Goal: Task Accomplishment & Management: Manage account settings

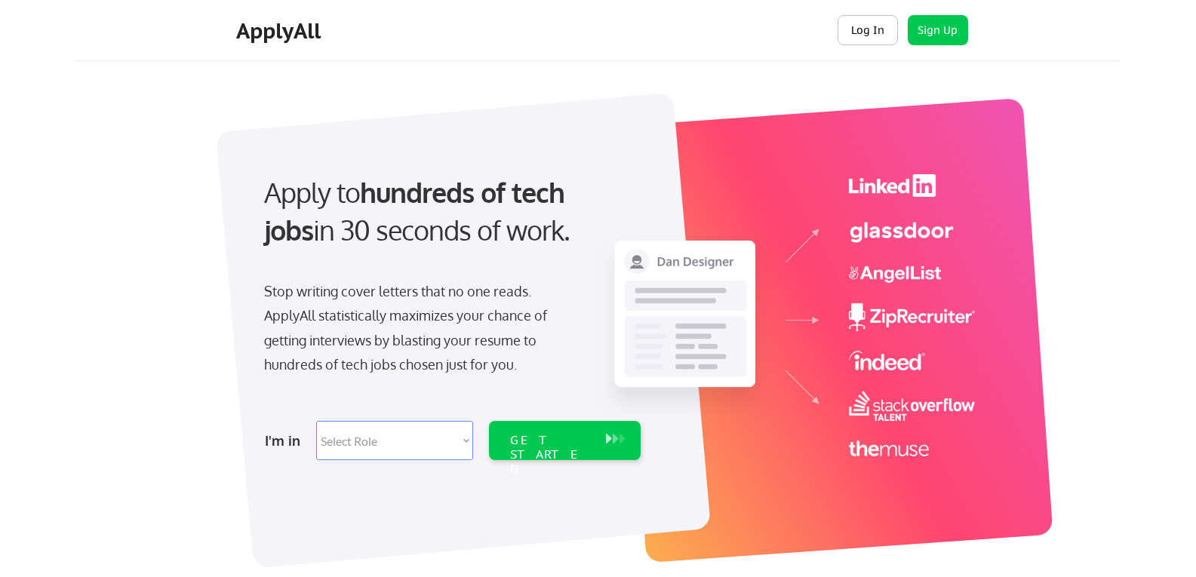
click at [876, 33] on button "Log In" at bounding box center [868, 30] width 60 height 30
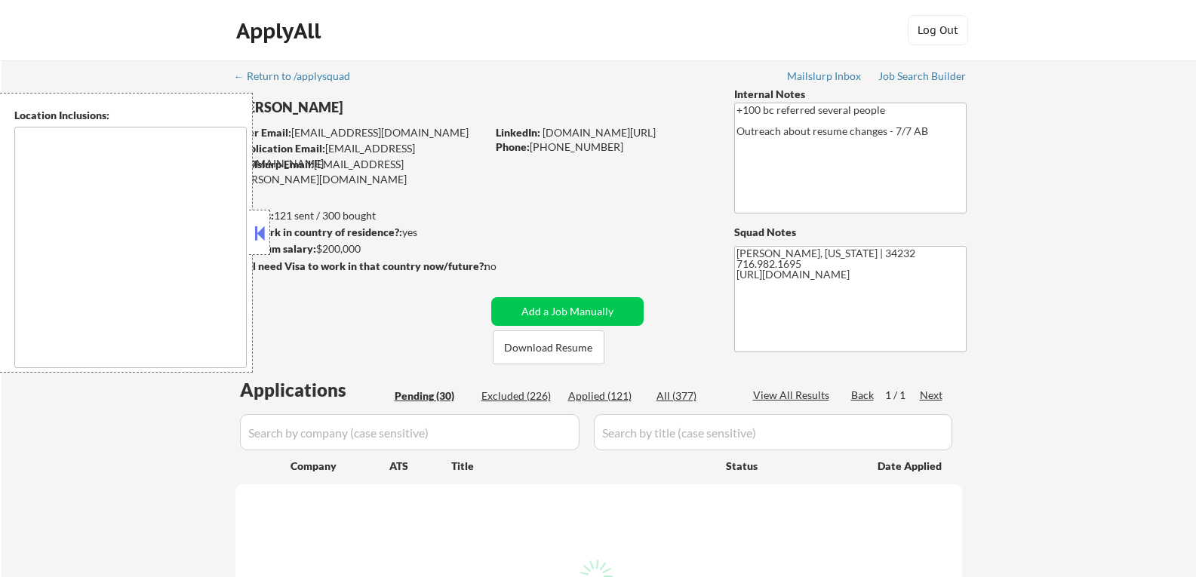
type textarea "[GEOGRAPHIC_DATA], [GEOGRAPHIC_DATA] [GEOGRAPHIC_DATA], [GEOGRAPHIC_DATA] [GEOG…"
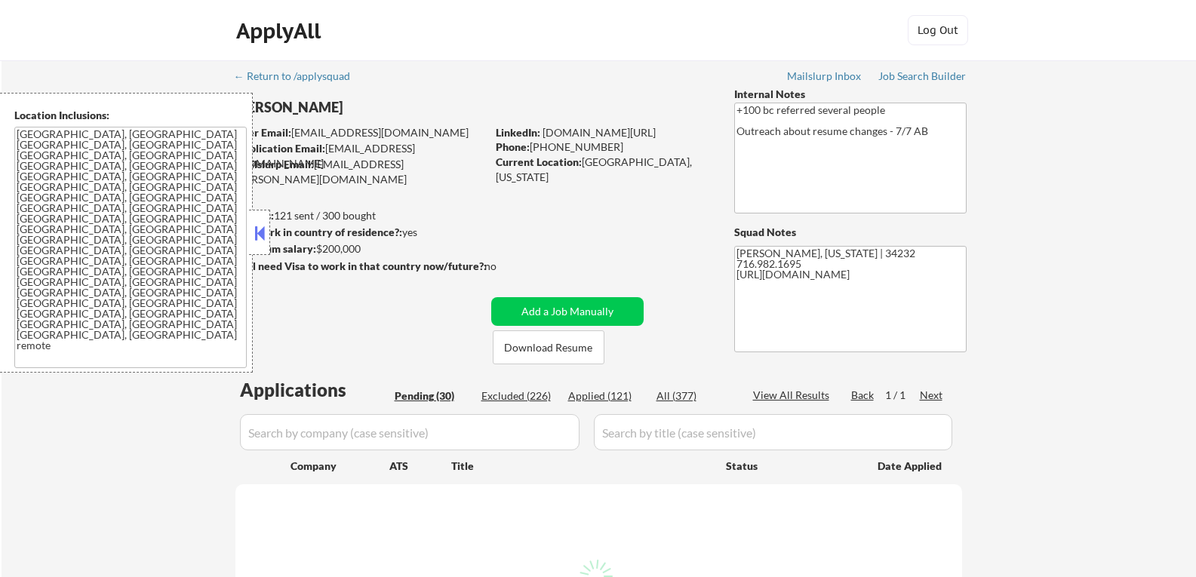
select select ""pending""
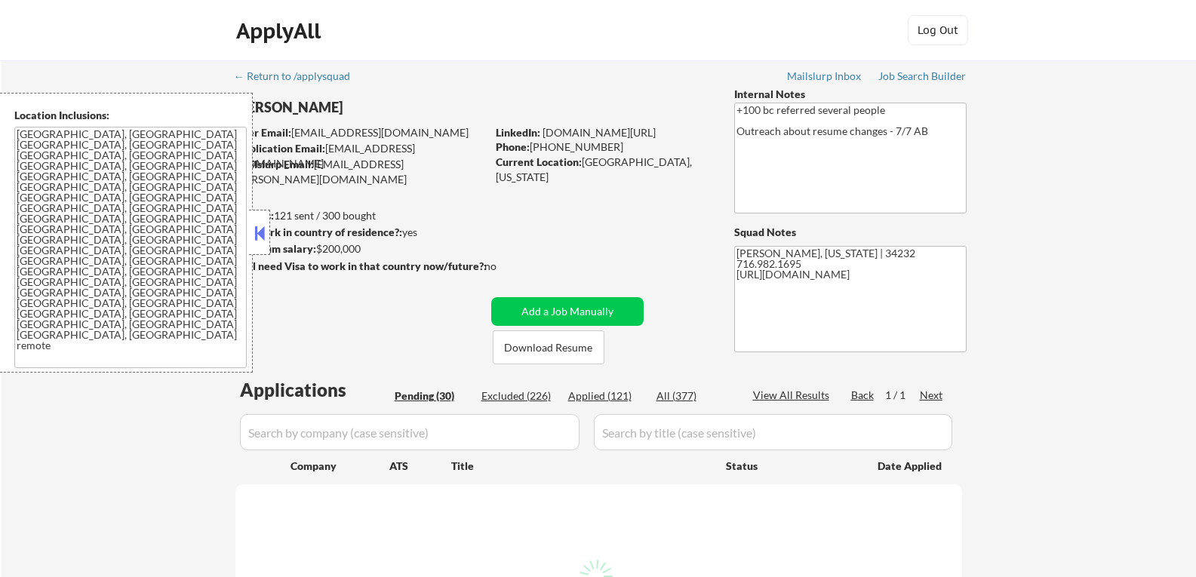
select select ""pending""
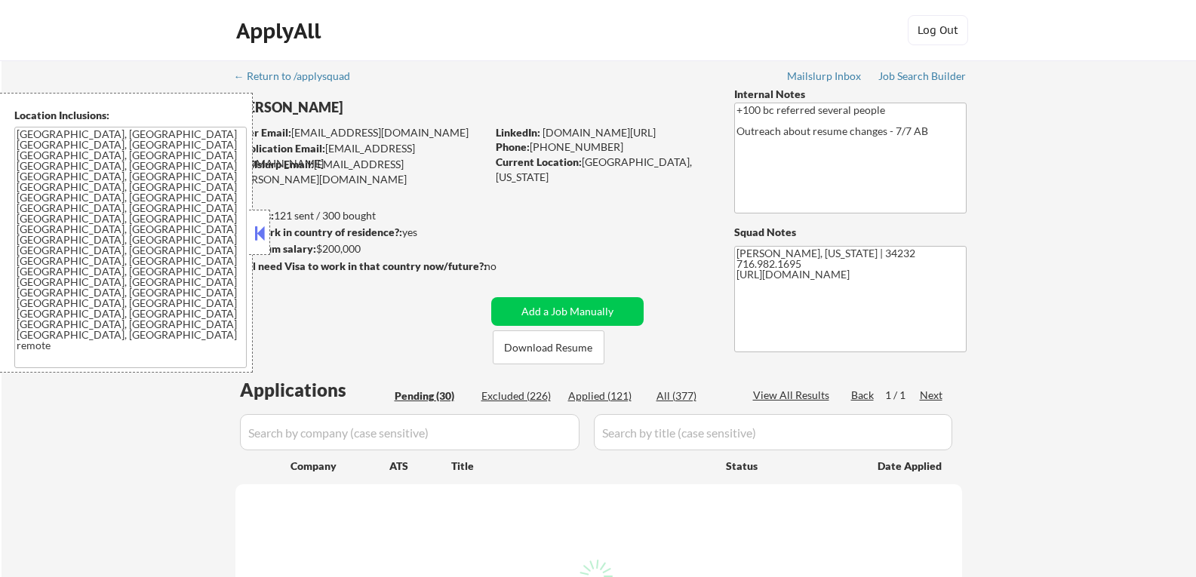
select select ""pending""
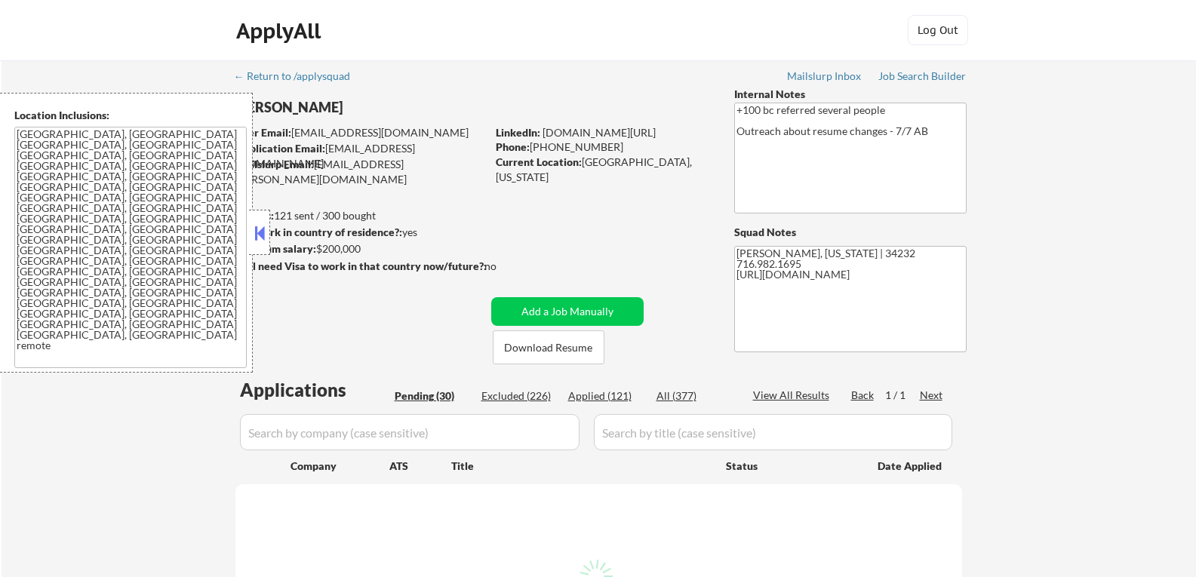
select select ""pending""
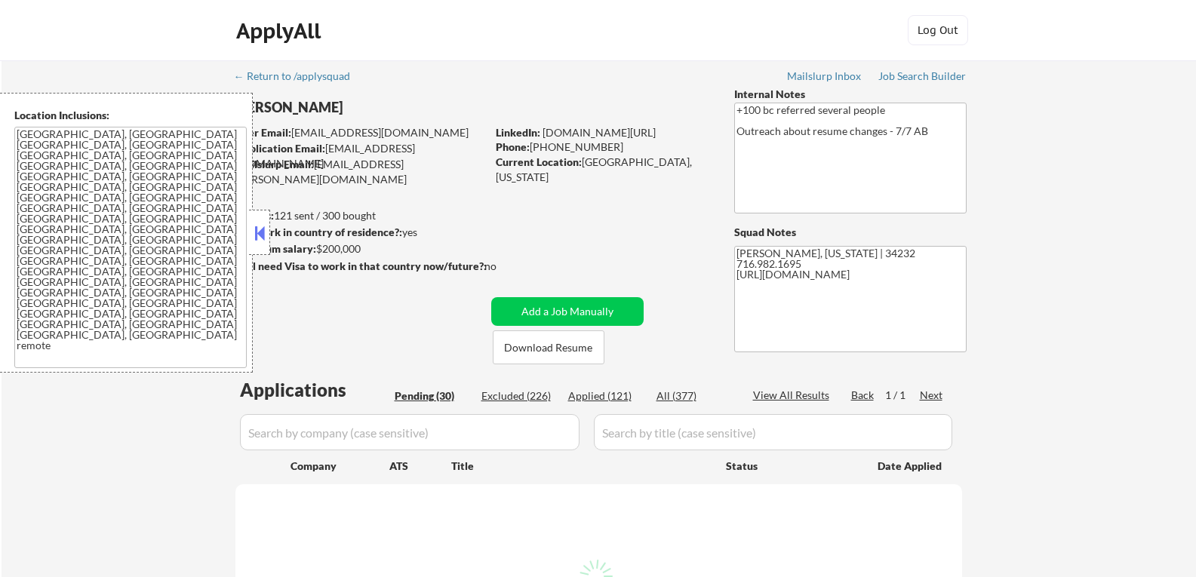
select select ""pending""
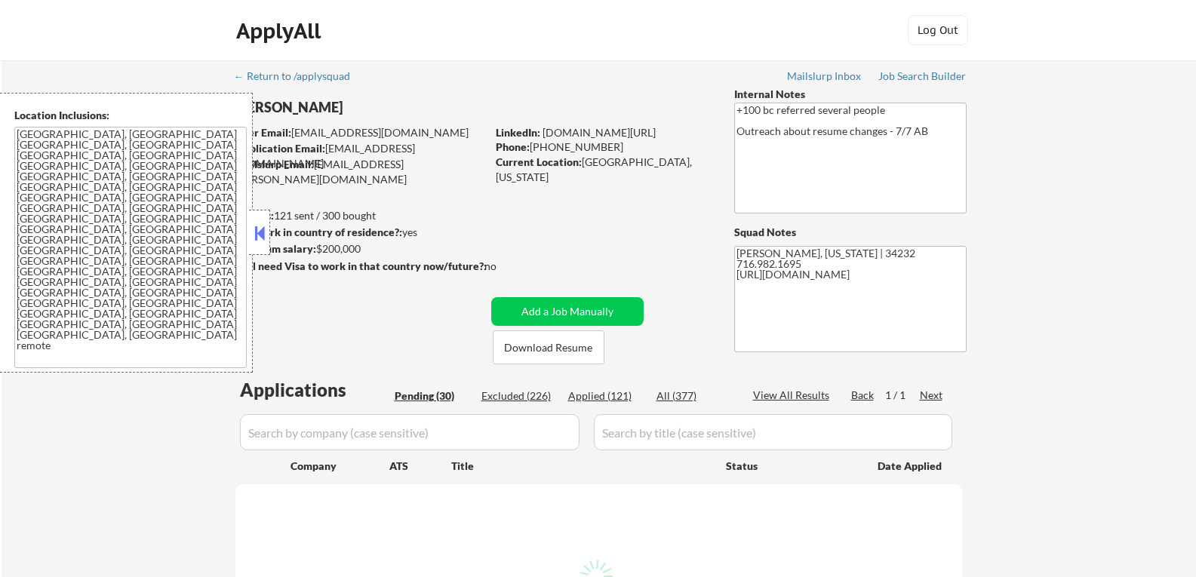
select select ""pending""
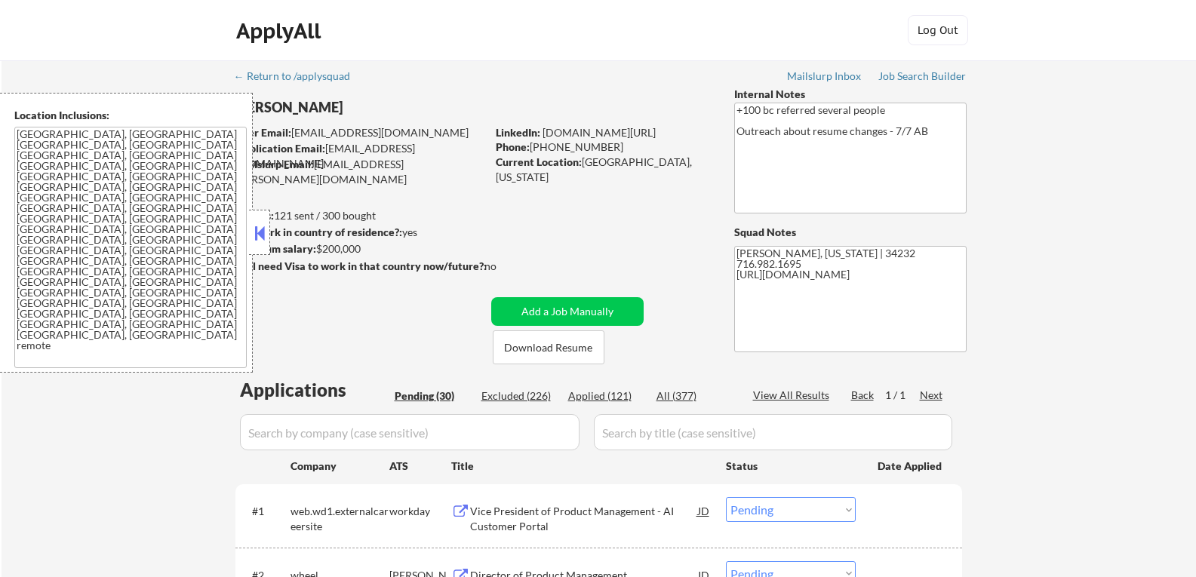
click at [257, 234] on button at bounding box center [259, 233] width 17 height 23
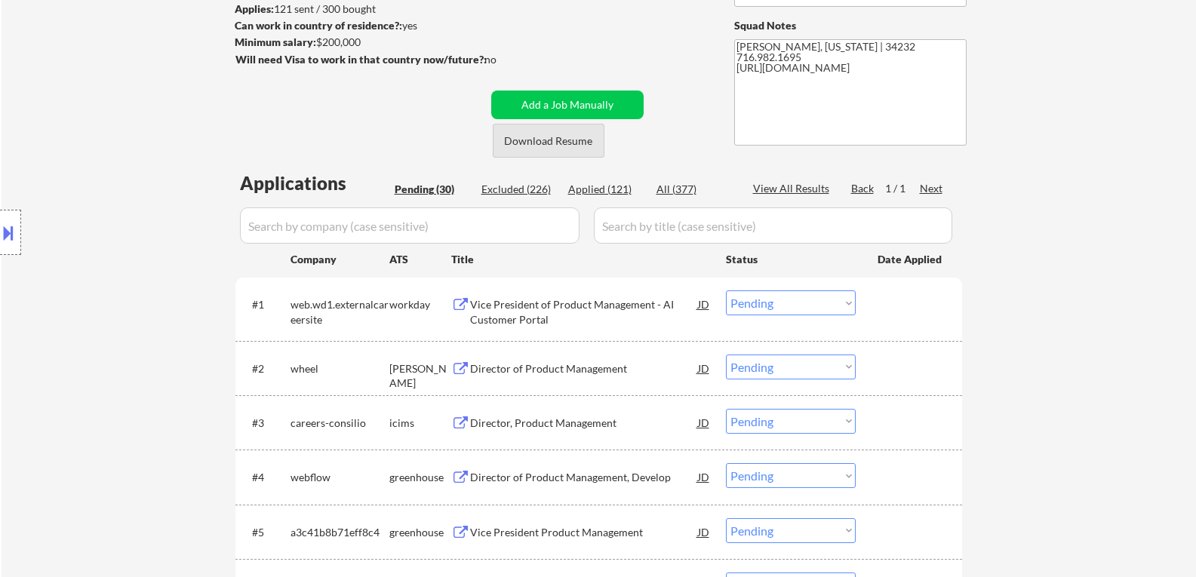
scroll to position [226, 0]
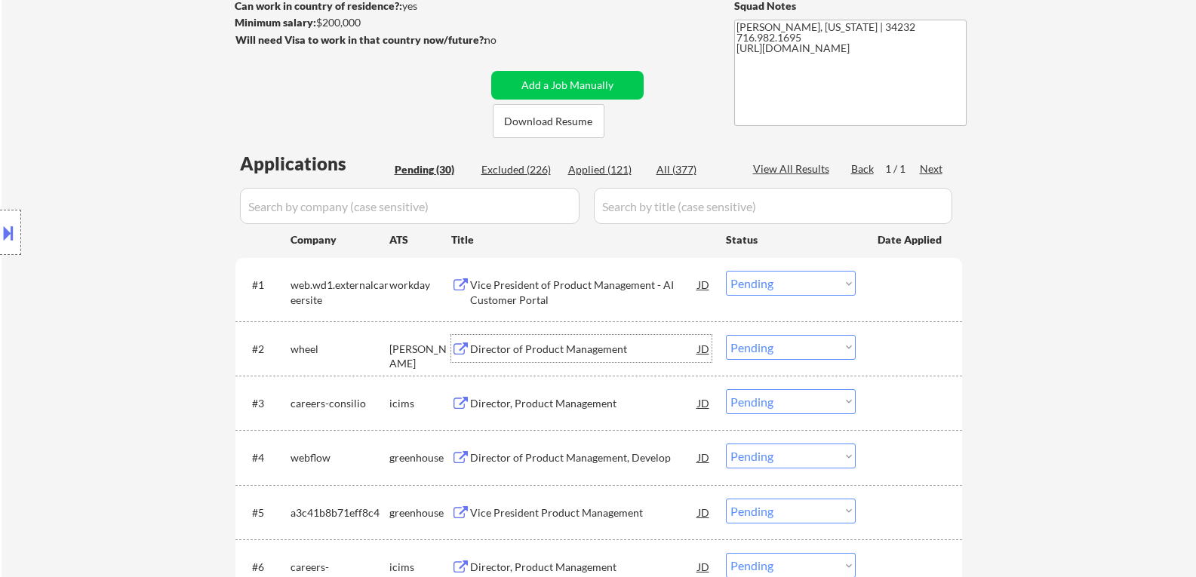
click at [549, 353] on div "Director of Product Management" at bounding box center [584, 349] width 228 height 15
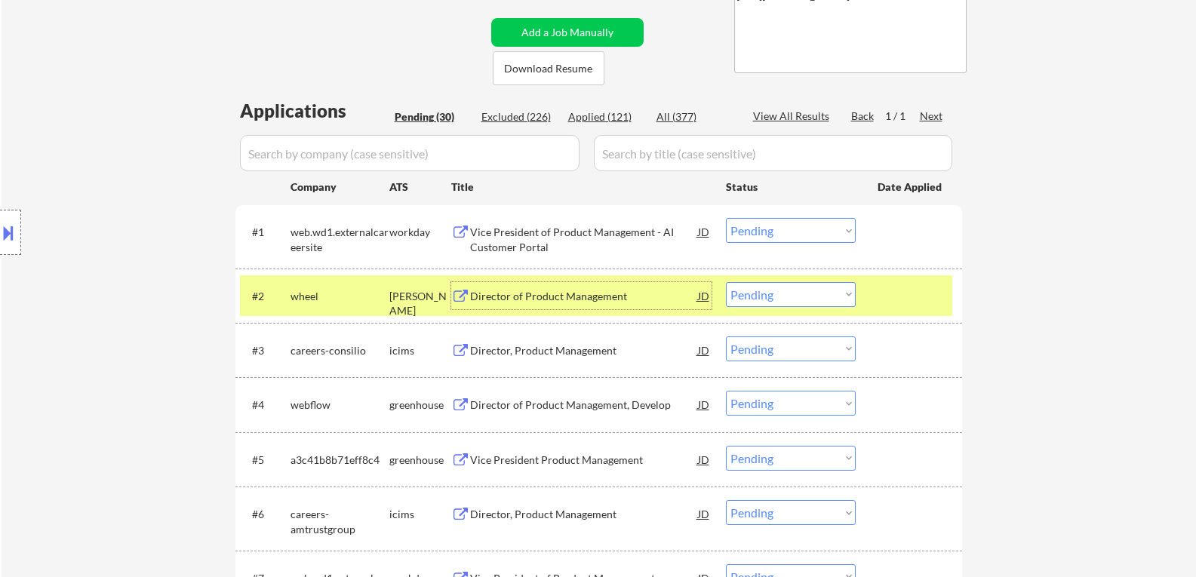
scroll to position [302, 0]
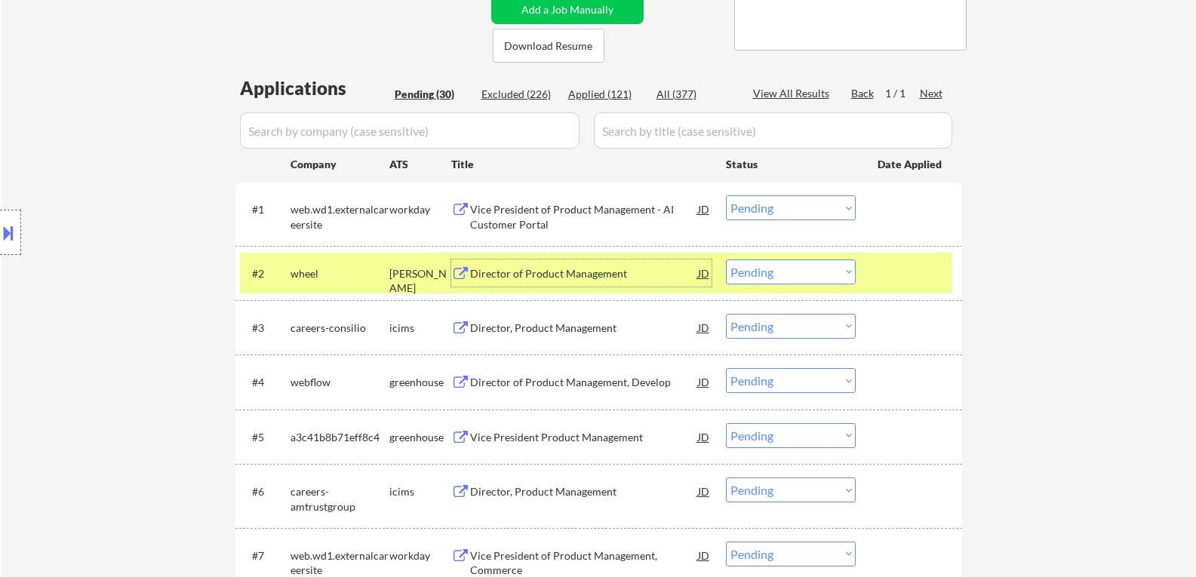
click at [802, 280] on select "Choose an option... Pending Applied Excluded (Questions) Excluded (Expired) Exc…" at bounding box center [791, 272] width 130 height 25
click at [726, 260] on select "Choose an option... Pending Applied Excluded (Questions) Excluded (Expired) Exc…" at bounding box center [791, 272] width 130 height 25
click at [913, 279] on div at bounding box center [911, 273] width 66 height 27
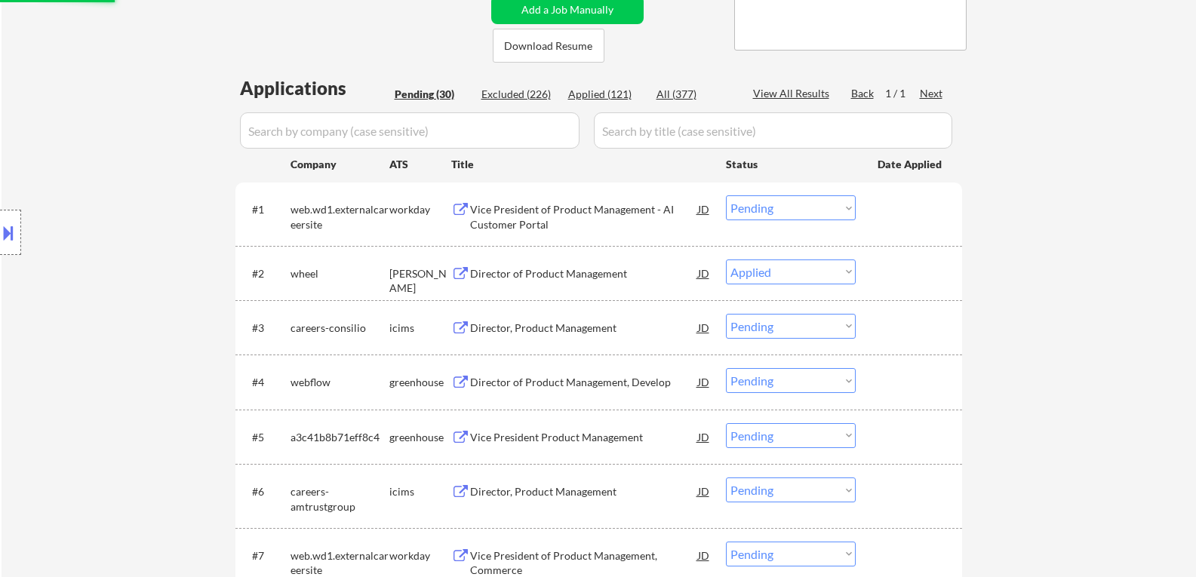
select select ""pending""
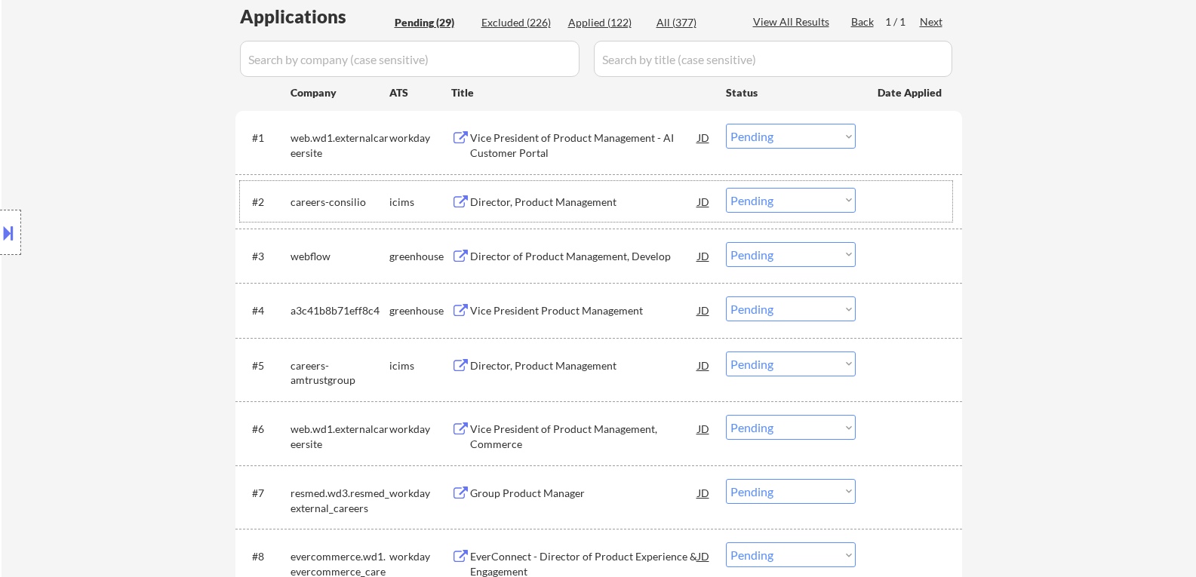
scroll to position [377, 0]
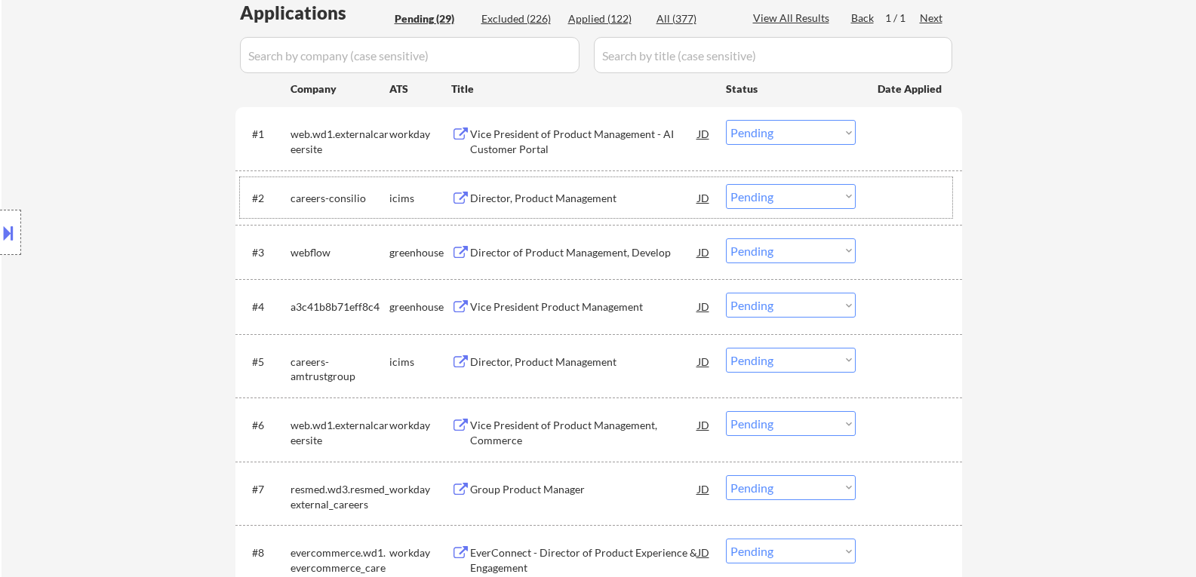
click at [577, 244] on div "Director of Product Management, Develop" at bounding box center [584, 252] width 228 height 27
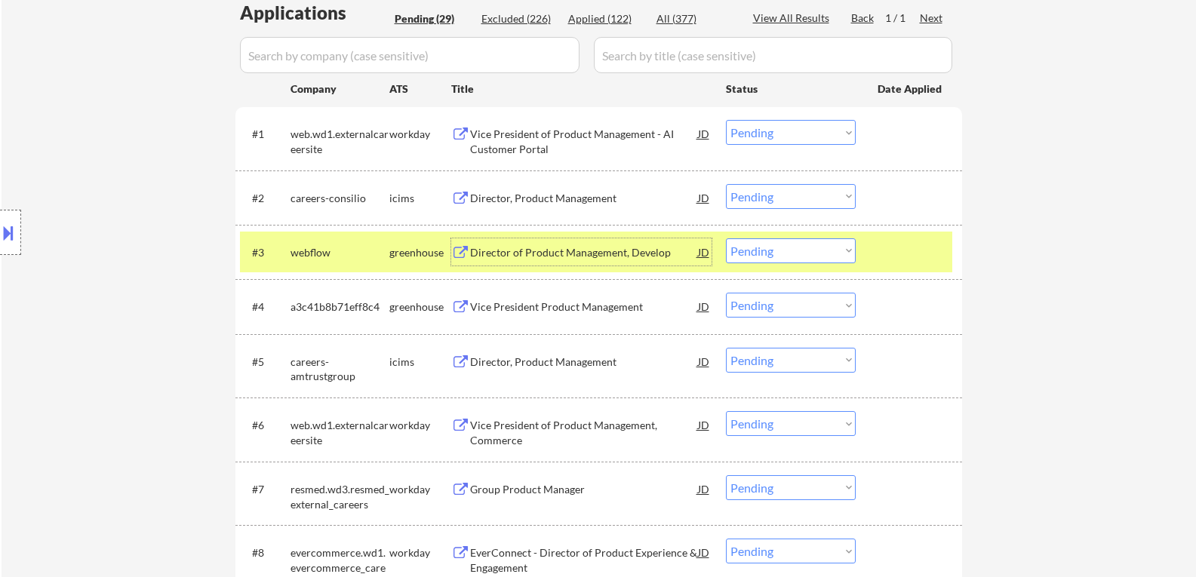
click at [794, 260] on select "Choose an option... Pending Applied Excluded (Questions) Excluded (Expired) Exc…" at bounding box center [791, 251] width 130 height 25
click at [726, 239] on select "Choose an option... Pending Applied Excluded (Questions) Excluded (Expired) Exc…" at bounding box center [791, 251] width 130 height 25
drag, startPoint x: 917, startPoint y: 239, endPoint x: 915, endPoint y: 248, distance: 9.3
click at [918, 239] on div at bounding box center [911, 252] width 66 height 27
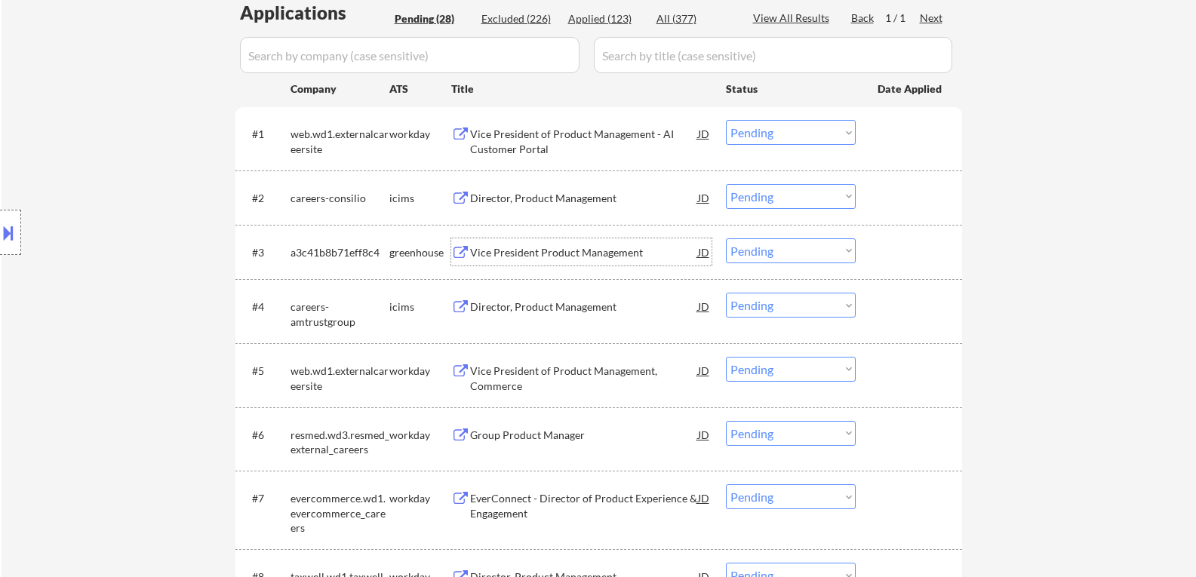
click at [569, 253] on div "Vice President Product Management" at bounding box center [584, 252] width 228 height 15
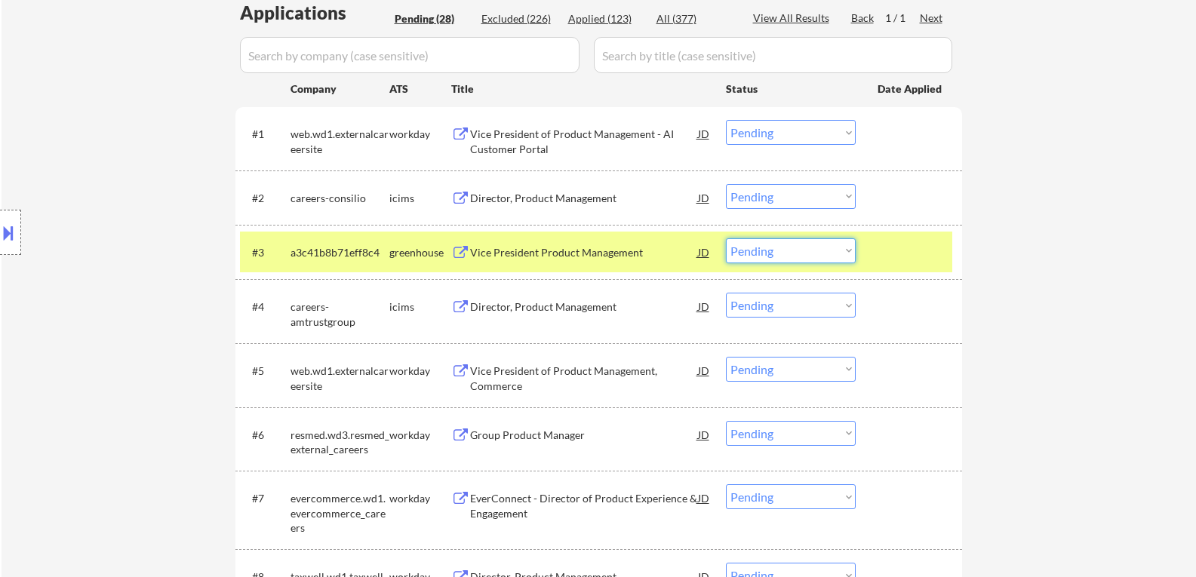
click at [764, 254] on select "Choose an option... Pending Applied Excluded (Questions) Excluded (Expired) Exc…" at bounding box center [791, 251] width 130 height 25
click at [726, 239] on select "Choose an option... Pending Applied Excluded (Questions) Excluded (Expired) Exc…" at bounding box center [791, 251] width 130 height 25
click at [901, 258] on div at bounding box center [911, 252] width 66 height 27
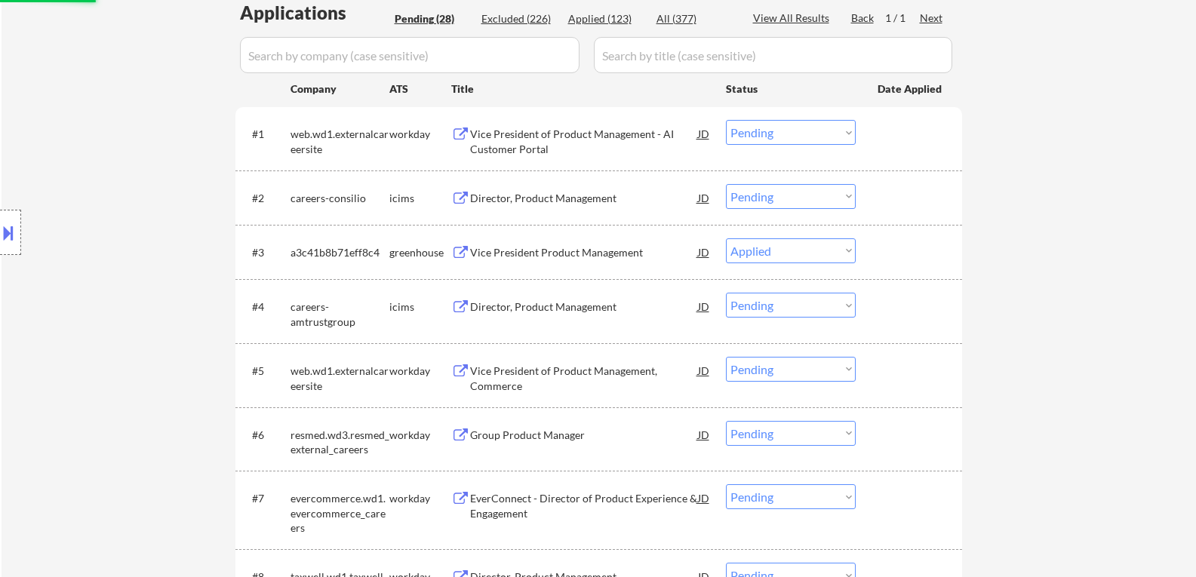
select select ""pending""
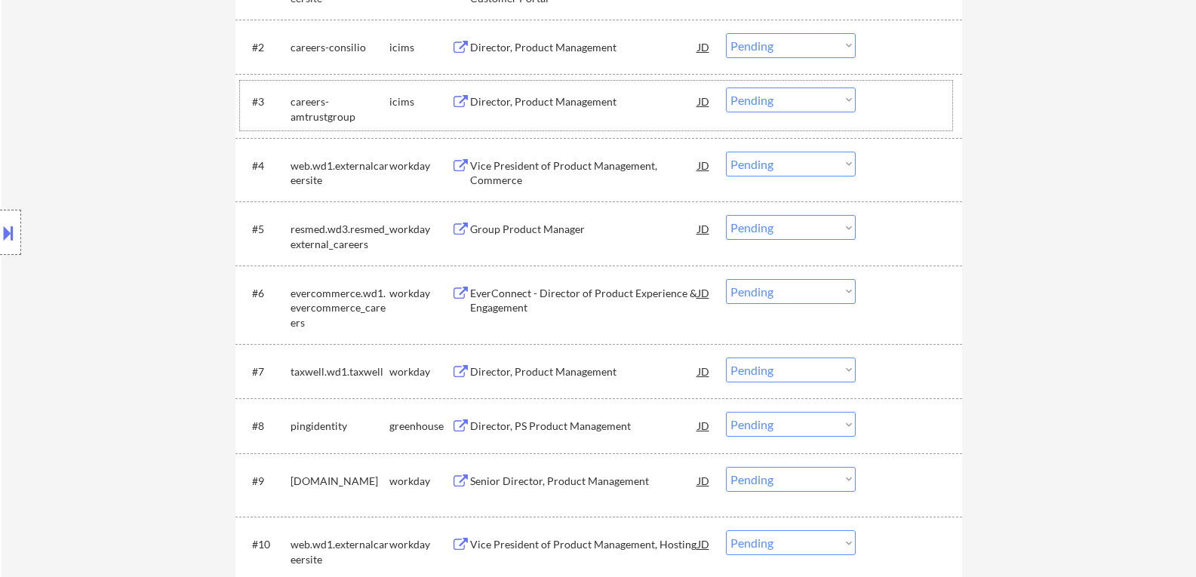
scroll to position [604, 0]
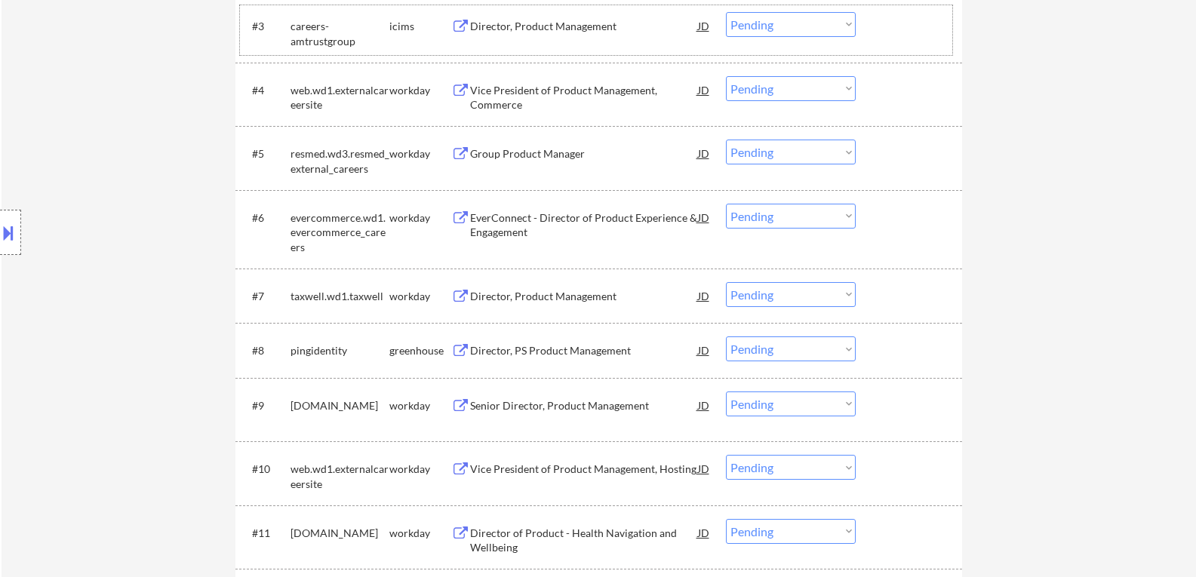
click at [568, 352] on div "Director, PS Product Management" at bounding box center [584, 350] width 228 height 15
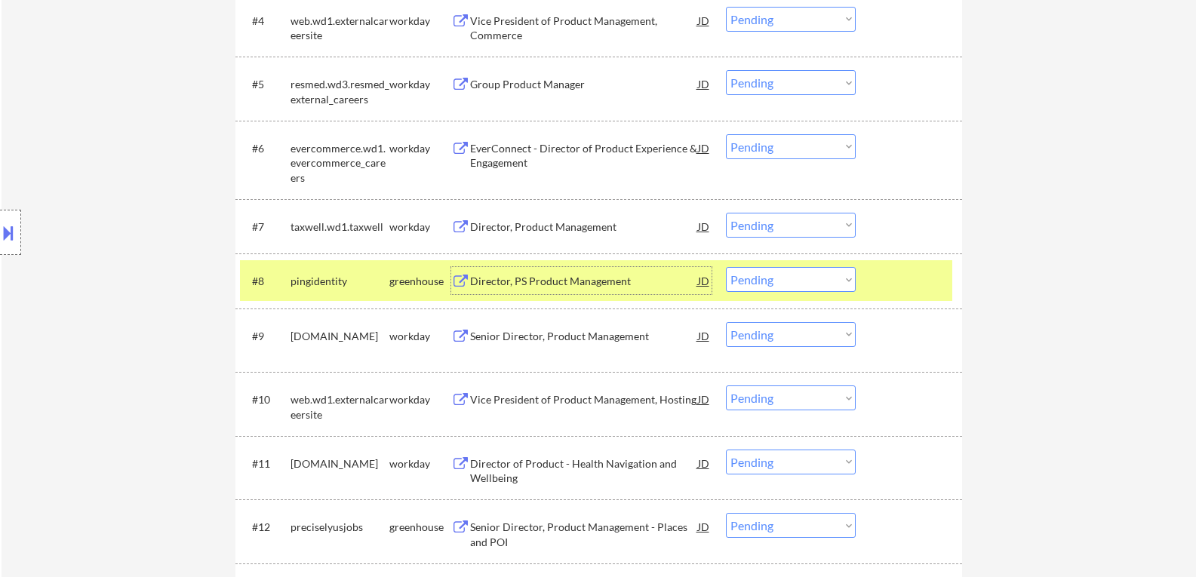
scroll to position [755, 0]
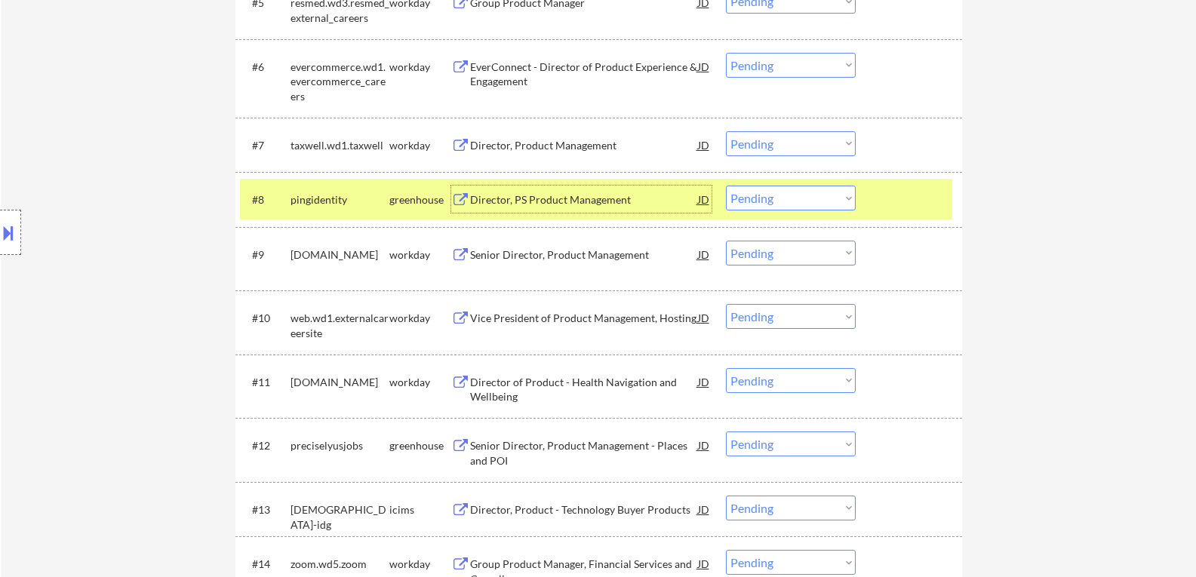
drag, startPoint x: 807, startPoint y: 199, endPoint x: 801, endPoint y: 210, distance: 12.2
click at [807, 200] on select "Choose an option... Pending Applied Excluded (Questions) Excluded (Expired) Exc…" at bounding box center [791, 198] width 130 height 25
click at [726, 186] on select "Choose an option... Pending Applied Excluded (Questions) Excluded (Expired) Exc…" at bounding box center [791, 198] width 130 height 25
click at [922, 207] on div at bounding box center [911, 199] width 66 height 27
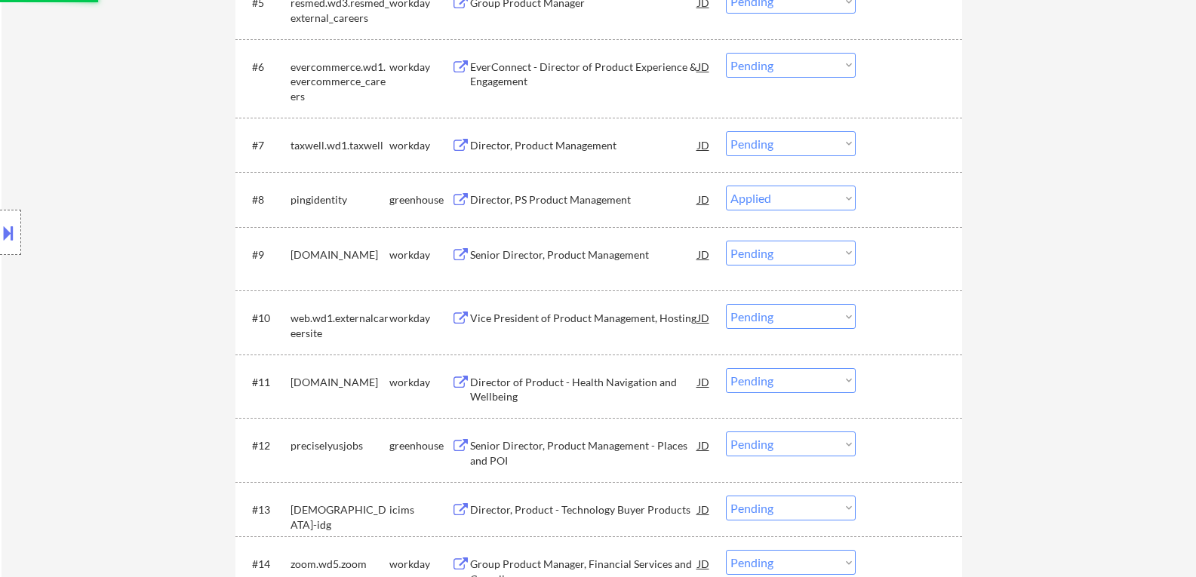
select select ""pending""
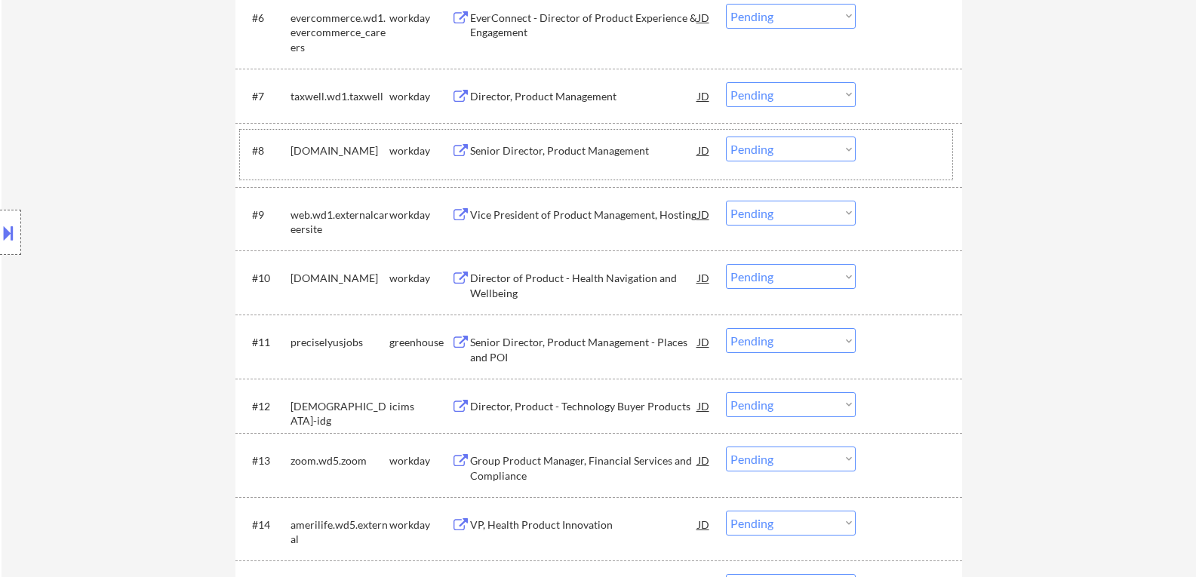
scroll to position [830, 0]
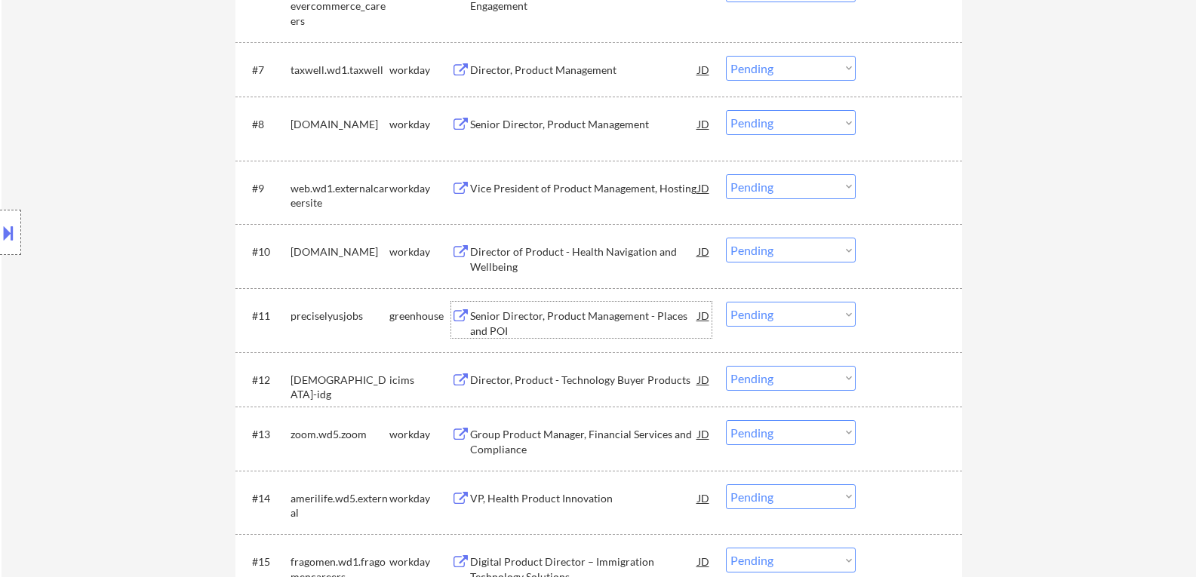
click at [606, 316] on div "Senior Director, Product Management - Places and POI" at bounding box center [584, 323] width 228 height 29
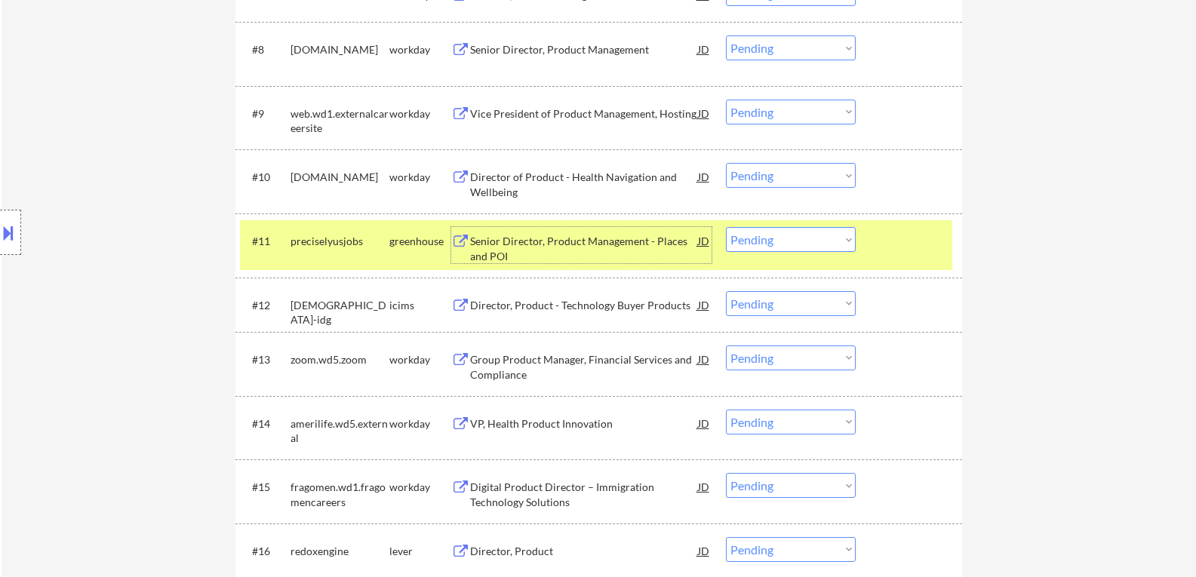
scroll to position [906, 0]
click at [822, 243] on select "Choose an option... Pending Applied Excluded (Questions) Excluded (Expired) Exc…" at bounding box center [791, 238] width 130 height 25
click at [726, 226] on select "Choose an option... Pending Applied Excluded (Questions) Excluded (Expired) Exc…" at bounding box center [791, 238] width 130 height 25
click at [930, 232] on div at bounding box center [911, 239] width 66 height 27
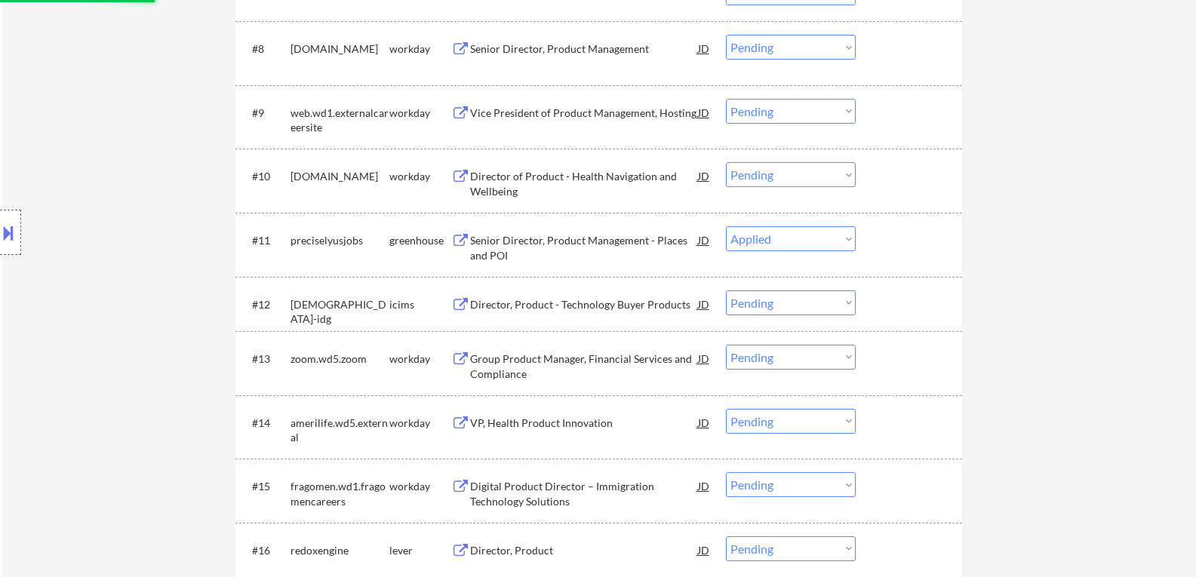
select select ""pending""
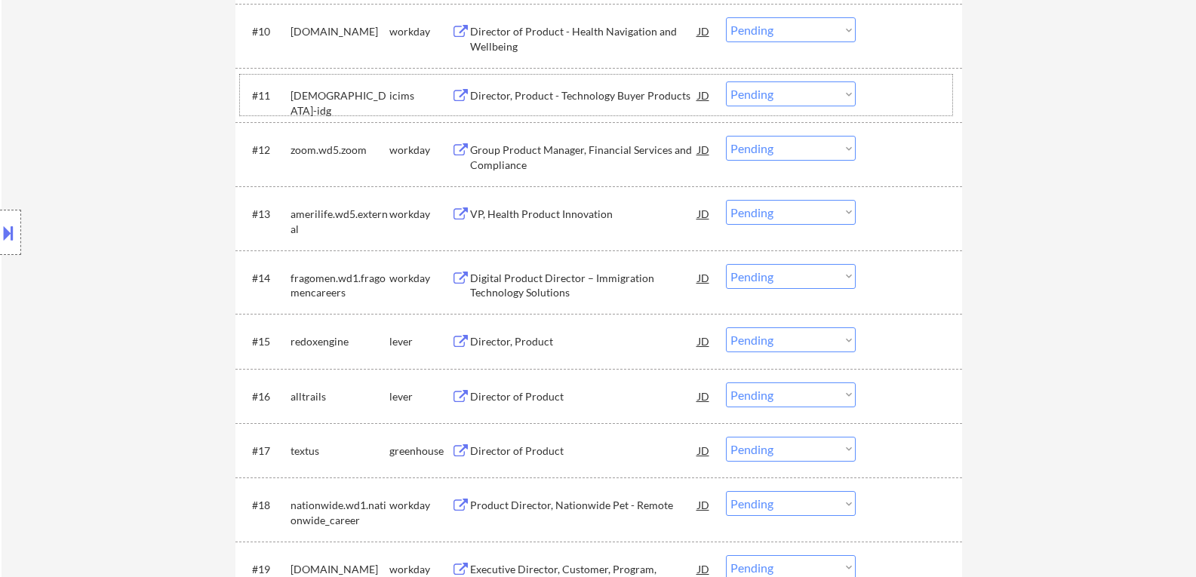
scroll to position [1057, 0]
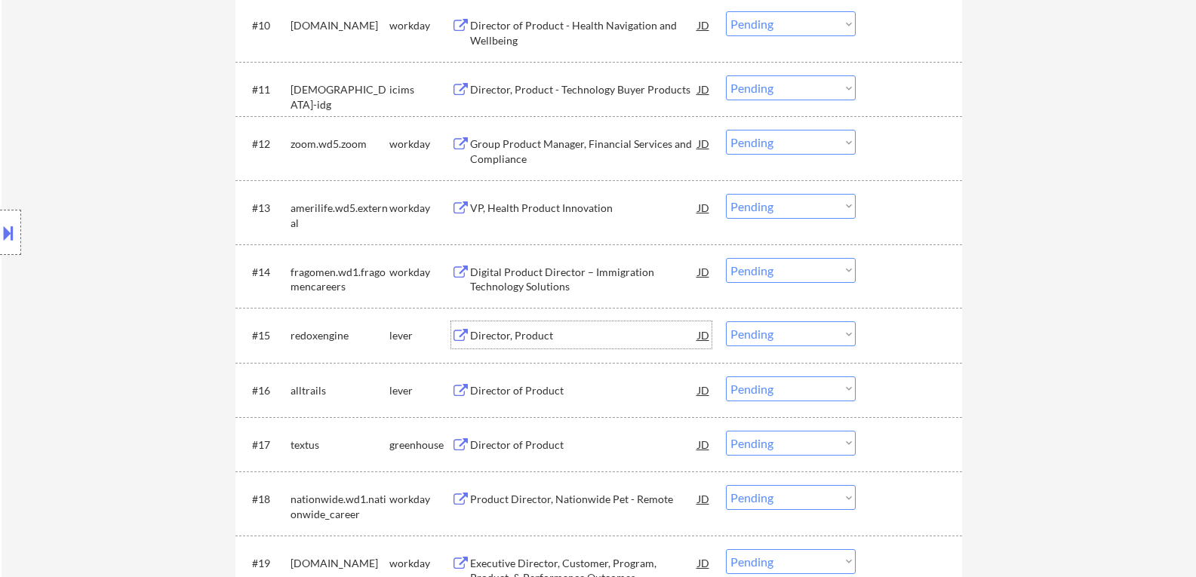
click at [545, 330] on div "Director, Product" at bounding box center [584, 335] width 228 height 15
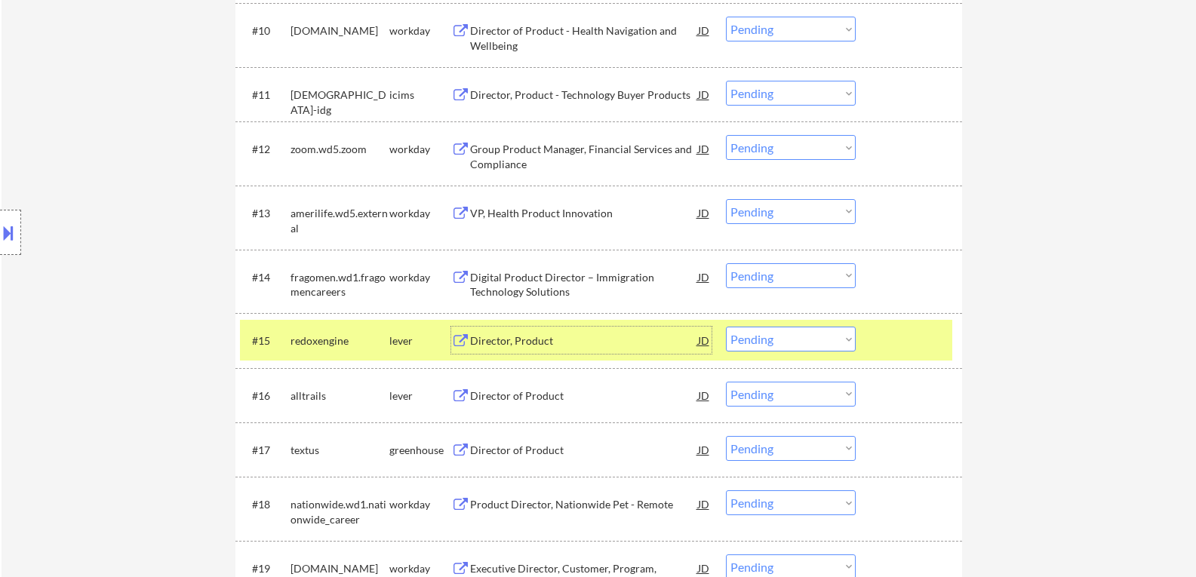
scroll to position [1132, 0]
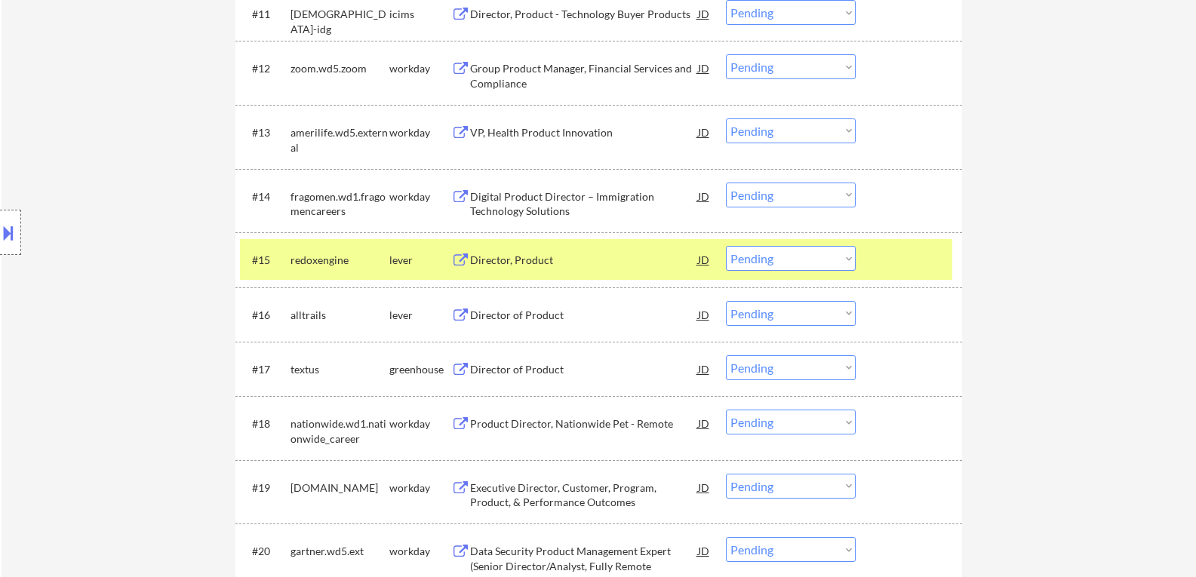
drag, startPoint x: 1055, startPoint y: 302, endPoint x: 1035, endPoint y: 316, distance: 24.9
click at [551, 239] on div "#15 redoxengine lever Director, Product JD Choose an option... Pending Applied …" at bounding box center [599, 259] width 727 height 54
click at [545, 257] on div "Director, Product" at bounding box center [584, 260] width 228 height 15
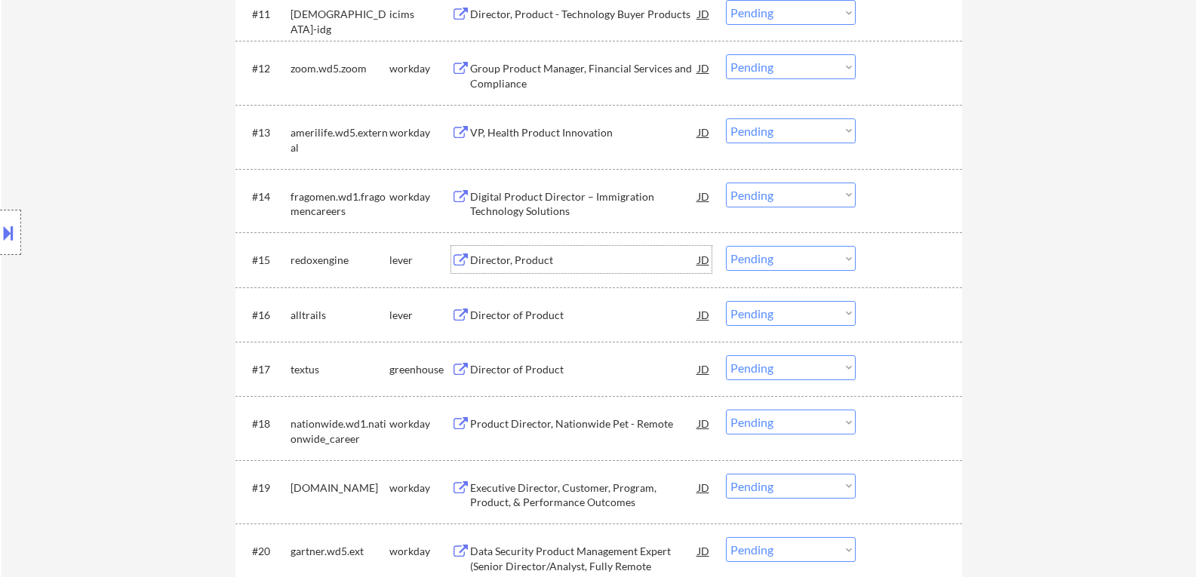
click at [807, 263] on select "Choose an option... Pending Applied Excluded (Questions) Excluded (Expired) Exc…" at bounding box center [791, 258] width 130 height 25
click at [726, 246] on select "Choose an option... Pending Applied Excluded (Questions) Excluded (Expired) Exc…" at bounding box center [791, 258] width 130 height 25
select select ""pending""
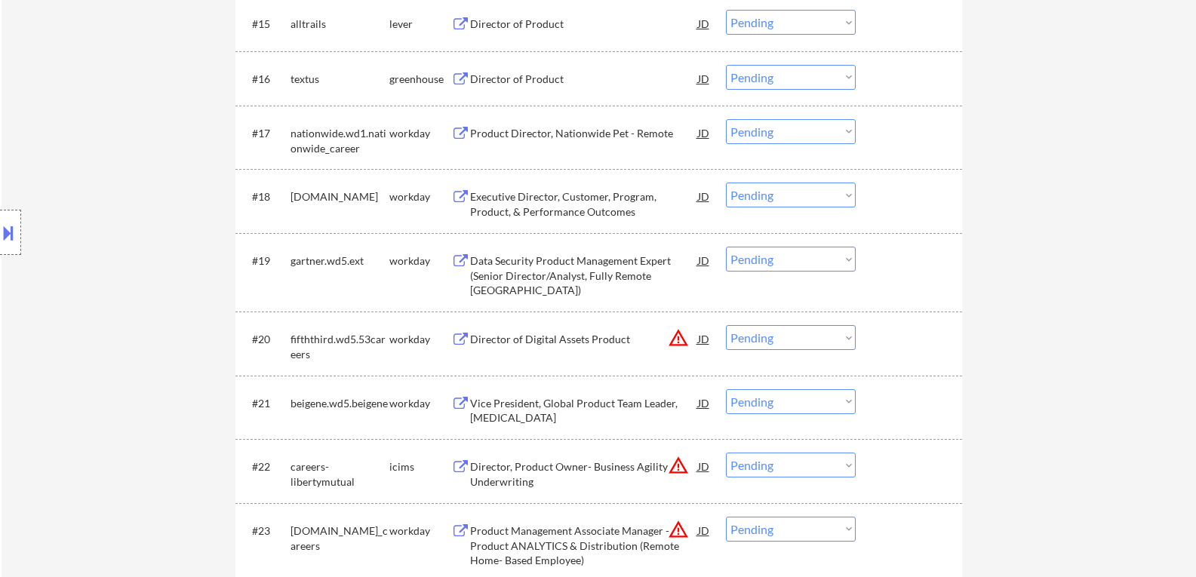
scroll to position [1283, 0]
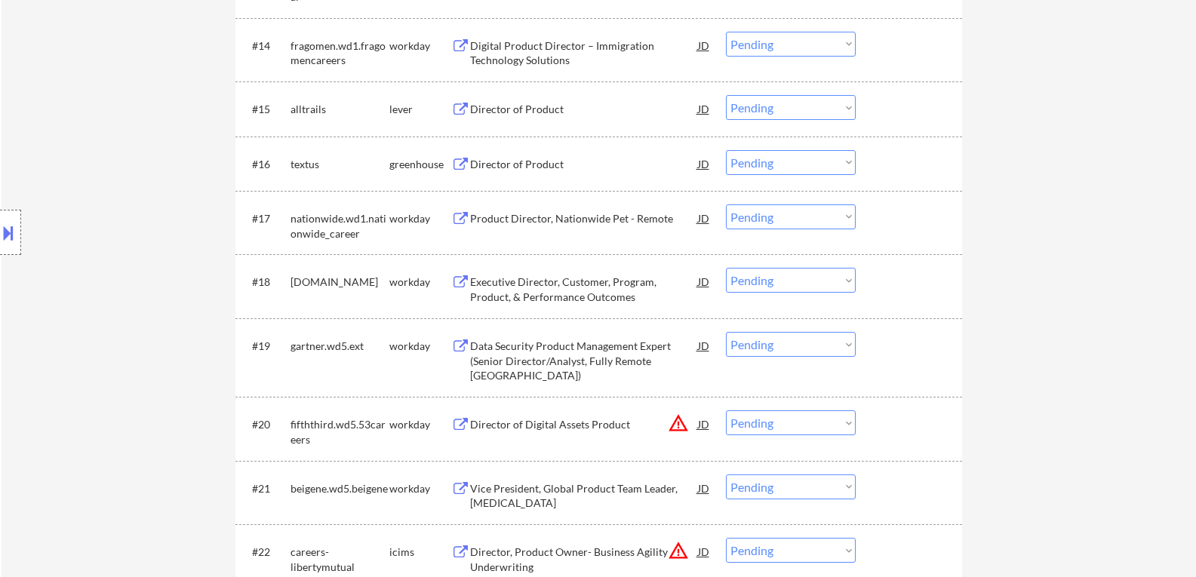
click at [533, 112] on div "Director of Product" at bounding box center [584, 109] width 228 height 15
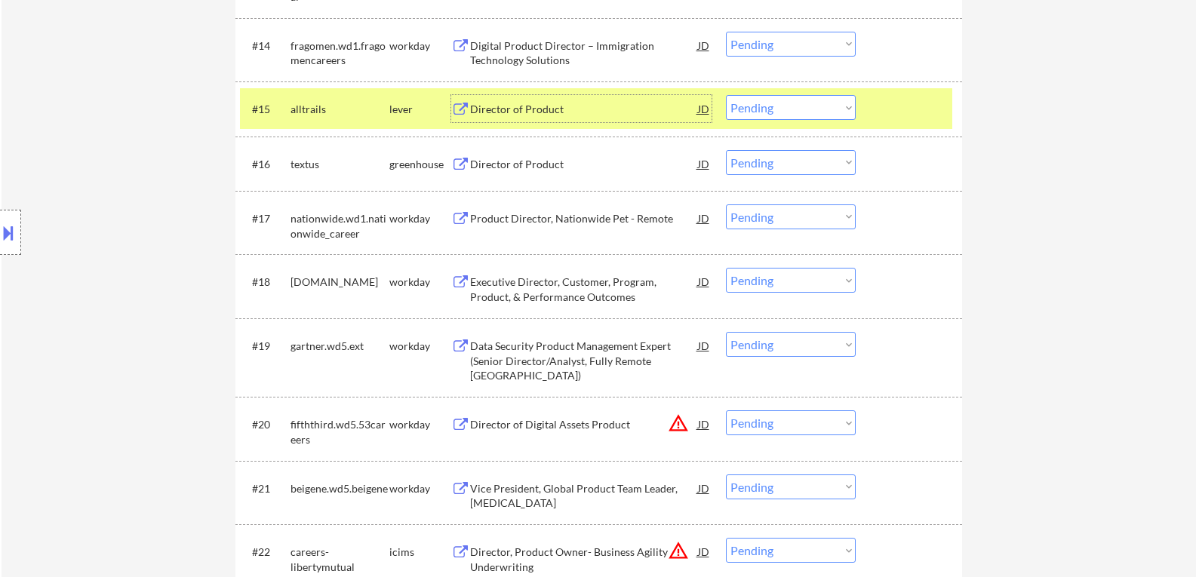
click at [578, 115] on div "Director of Product" at bounding box center [584, 109] width 228 height 15
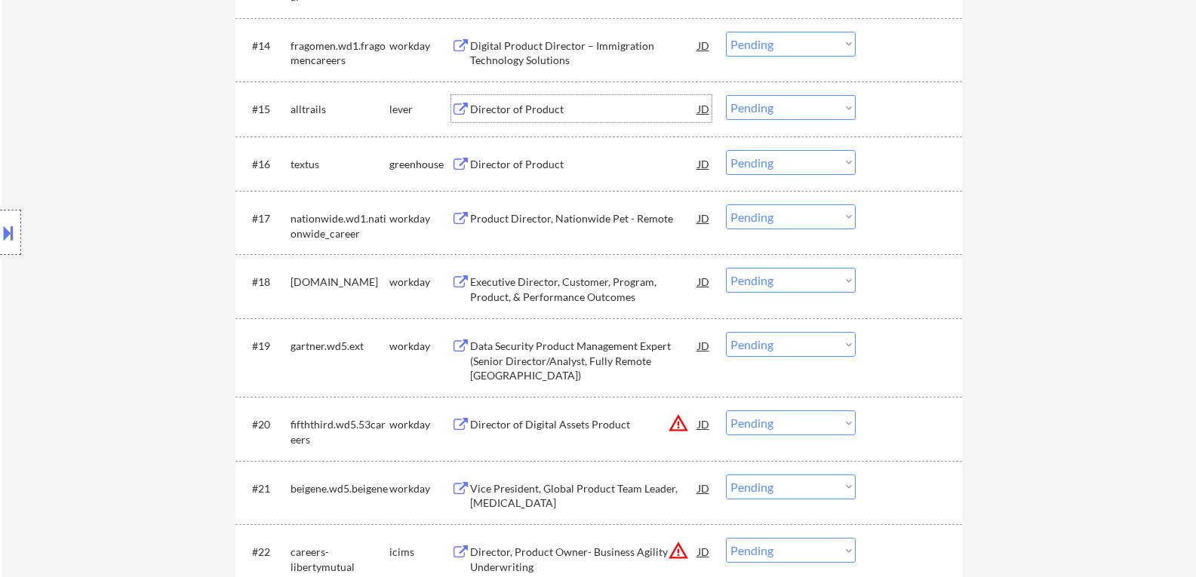
click at [550, 153] on div "Director of Product" at bounding box center [584, 163] width 228 height 27
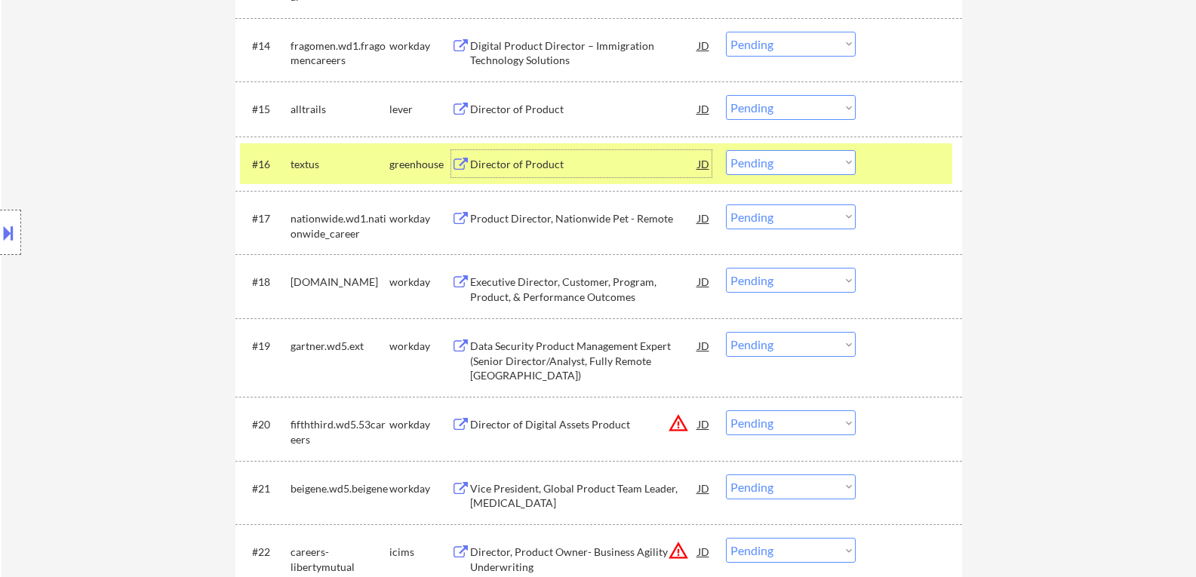
click at [577, 120] on div "Director of Product" at bounding box center [584, 108] width 228 height 27
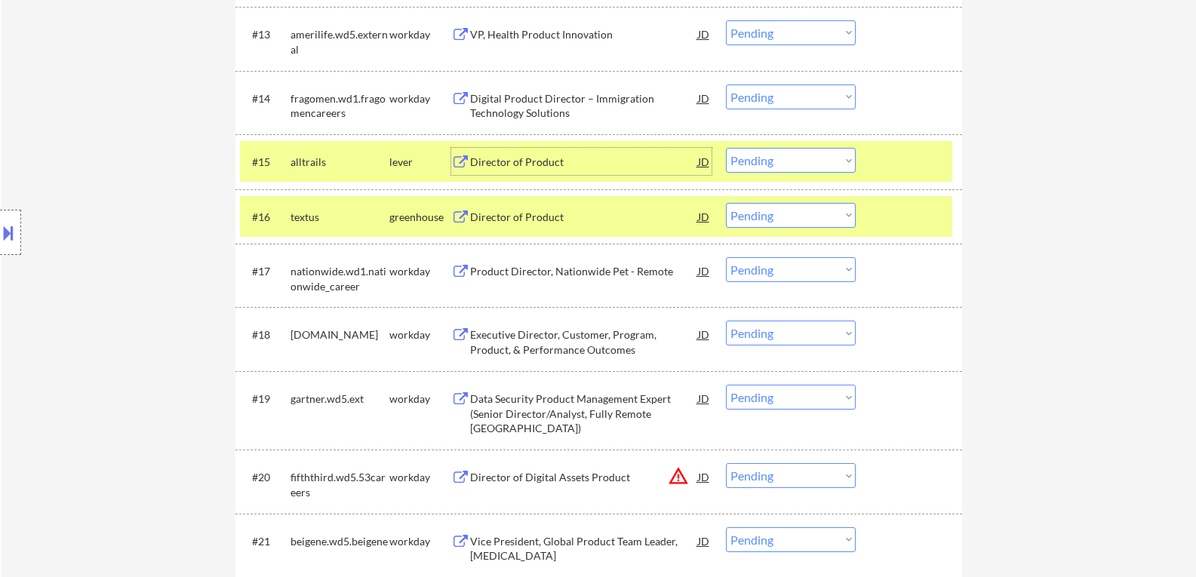
scroll to position [1208, 0]
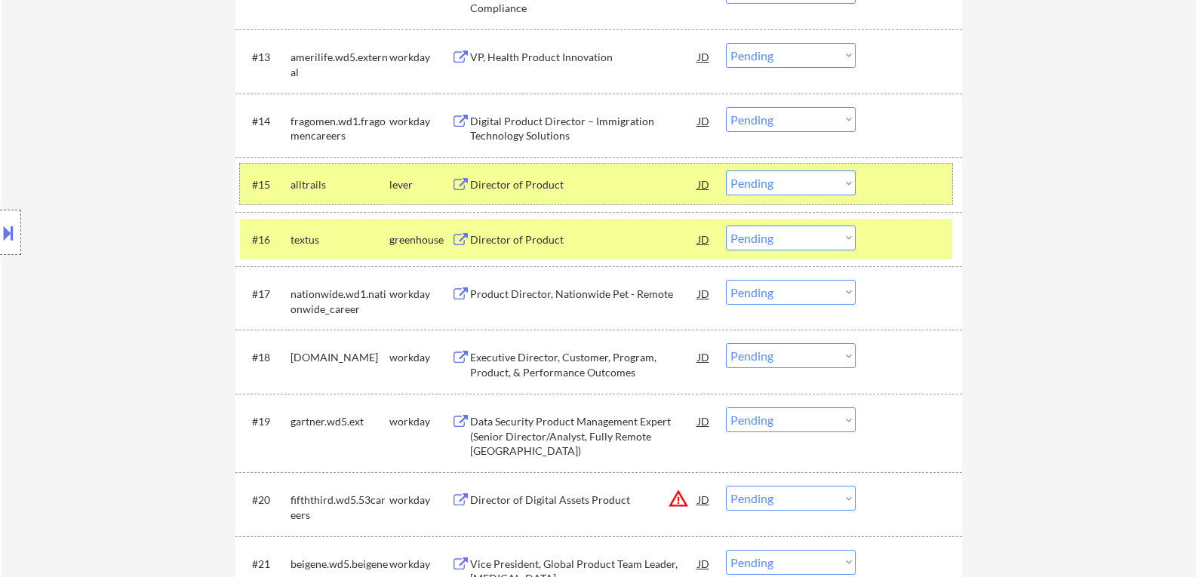
click at [916, 191] on div at bounding box center [911, 184] width 66 height 27
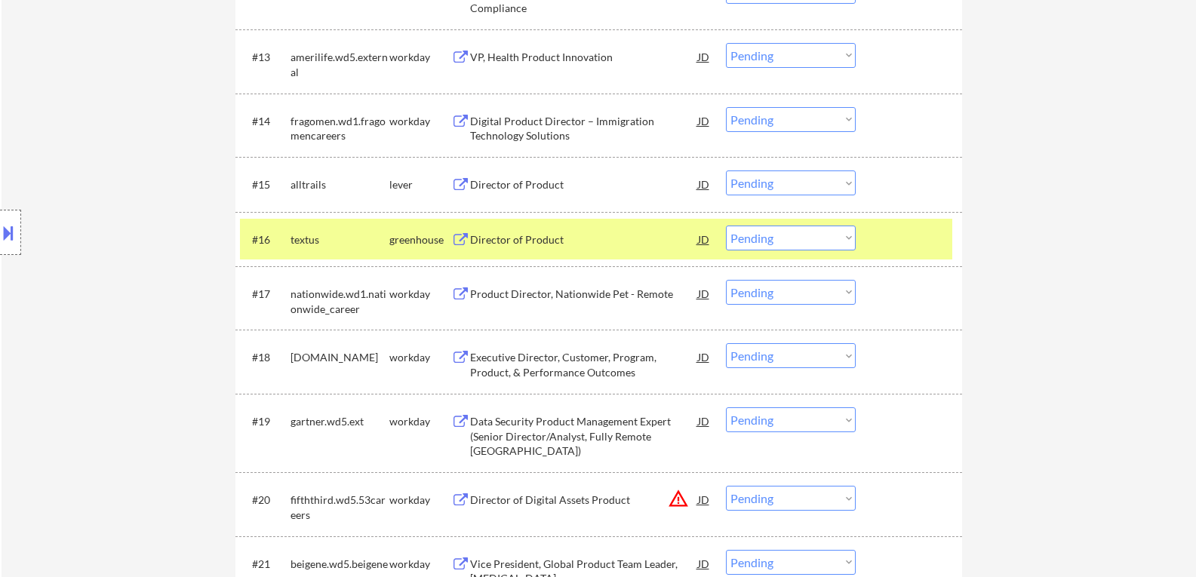
click at [516, 232] on div "Director of Product" at bounding box center [584, 239] width 228 height 15
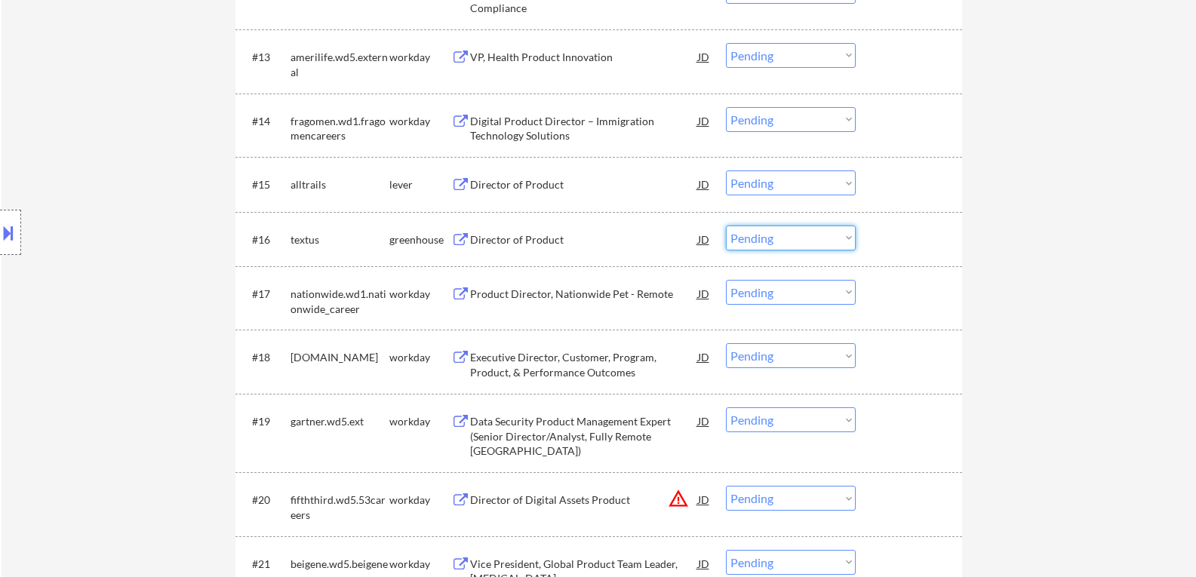
drag, startPoint x: 818, startPoint y: 239, endPoint x: 817, endPoint y: 249, distance: 10.6
click at [818, 240] on select "Choose an option... Pending Applied Excluded (Questions) Excluded (Expired) Exc…" at bounding box center [791, 238] width 130 height 25
click at [726, 226] on select "Choose an option... Pending Applied Excluded (Questions) Excluded (Expired) Exc…" at bounding box center [791, 238] width 130 height 25
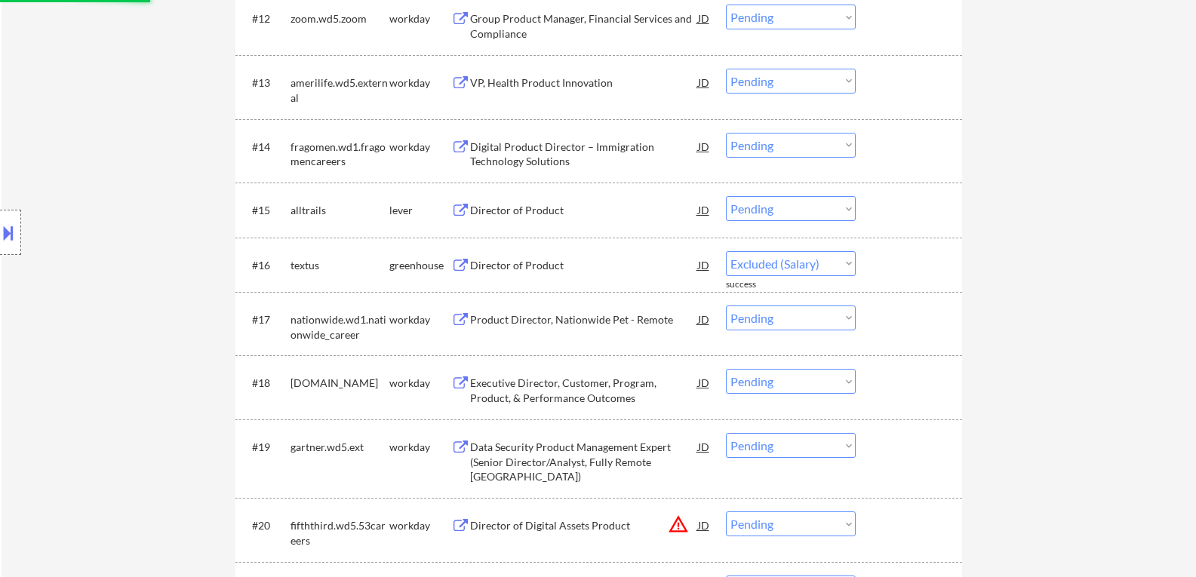
scroll to position [1057, 0]
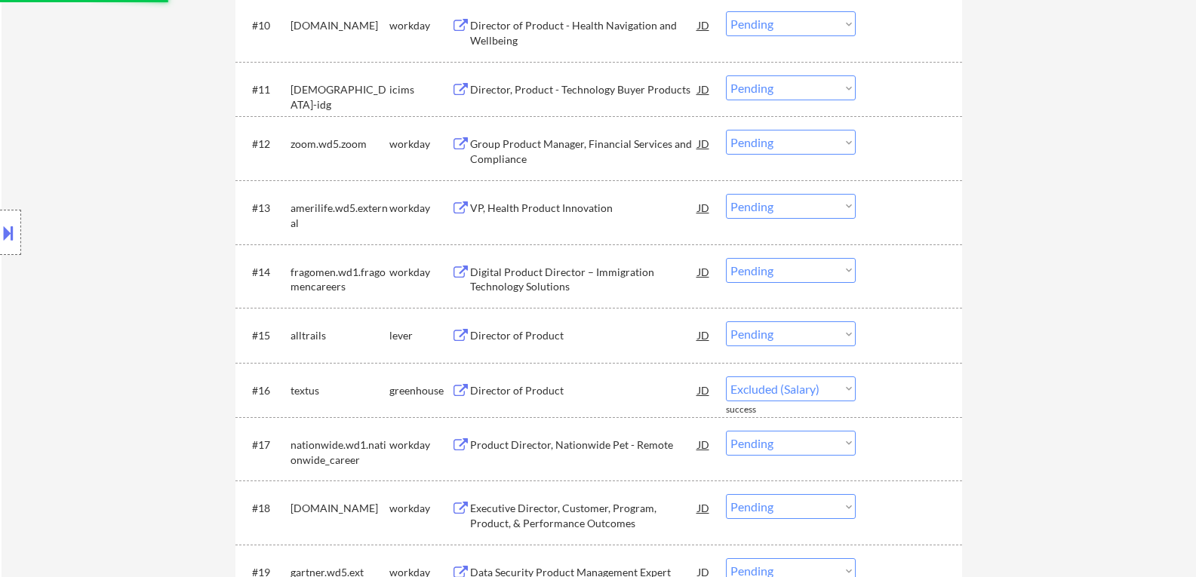
click at [550, 336] on div "Director of Product" at bounding box center [584, 335] width 228 height 15
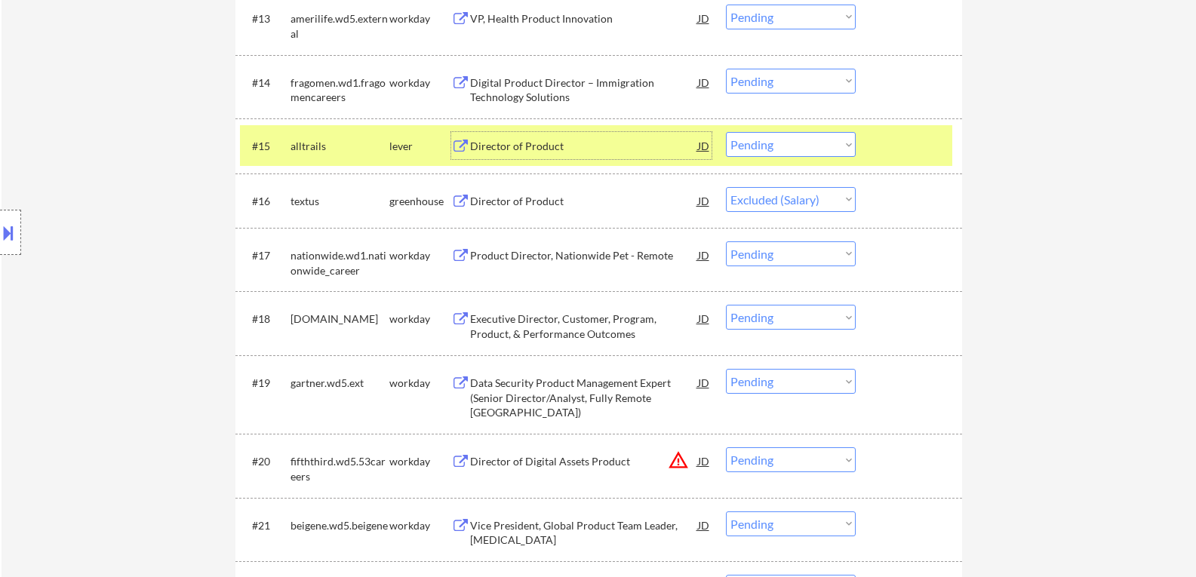
scroll to position [1283, 0]
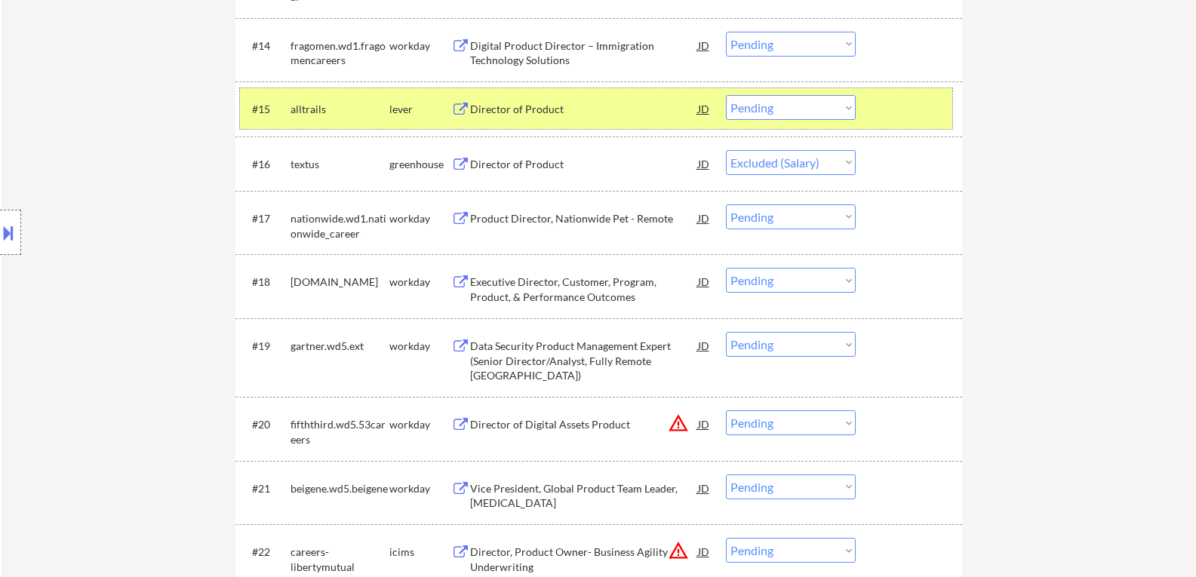
click at [913, 103] on div at bounding box center [911, 108] width 66 height 27
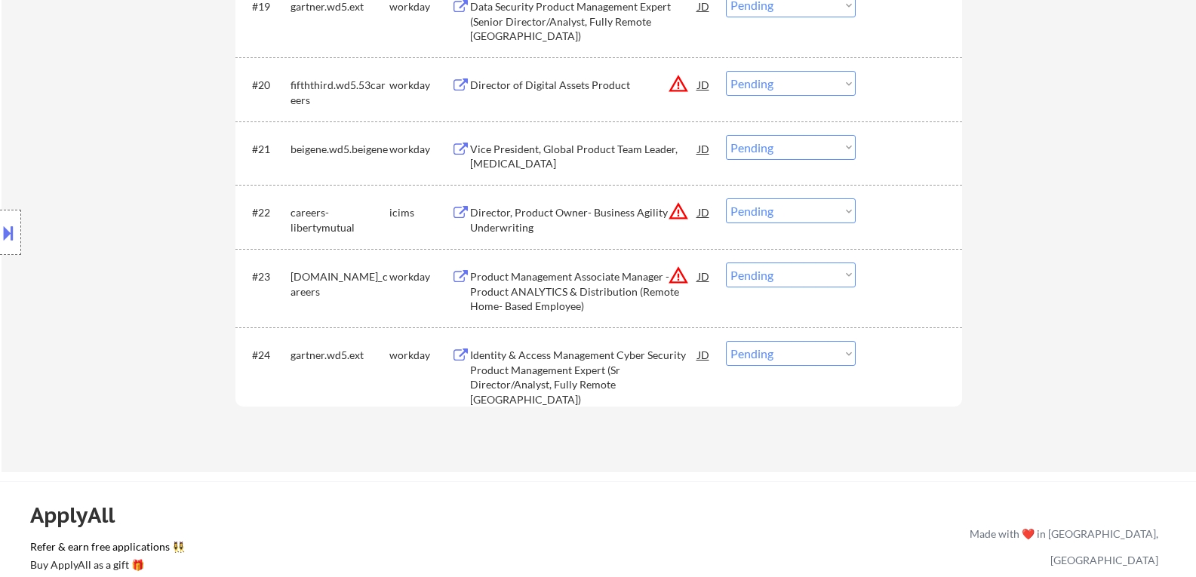
scroll to position [1661, 0]
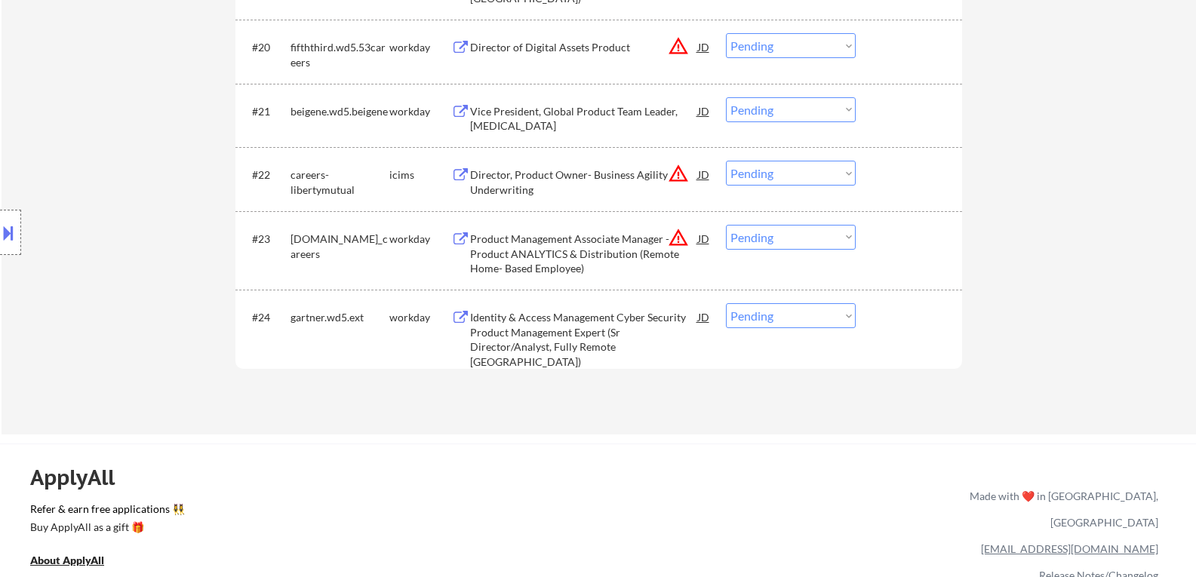
select select ""pending""
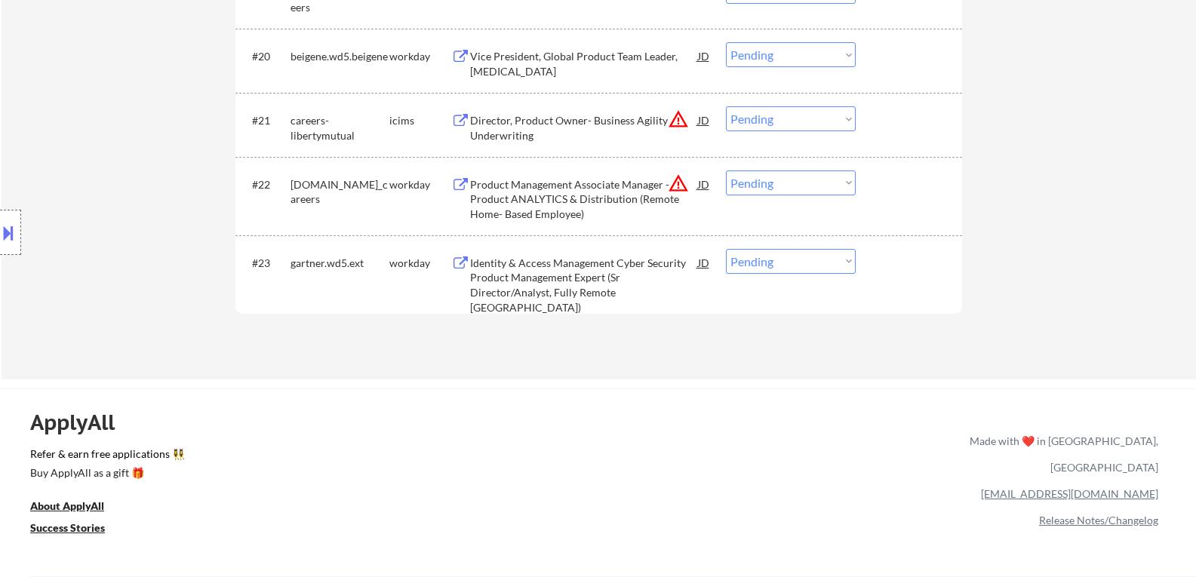
click at [578, 278] on div "Identity & Access Management Cyber Security Product Management Expert (Sr Direc…" at bounding box center [584, 285] width 228 height 59
